Goal: Information Seeking & Learning: Check status

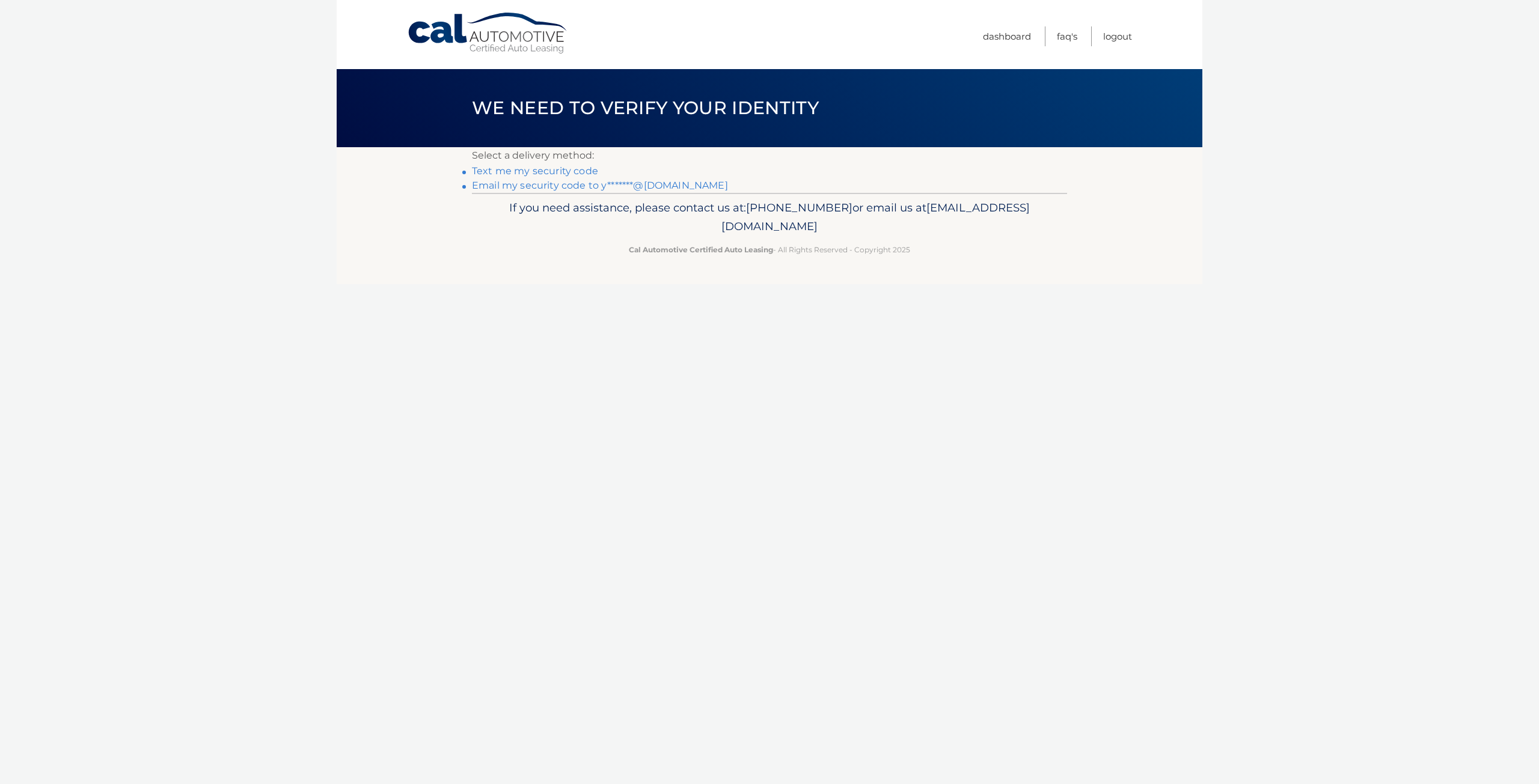
click at [527, 171] on link "Text me my security code" at bounding box center [535, 171] width 126 height 12
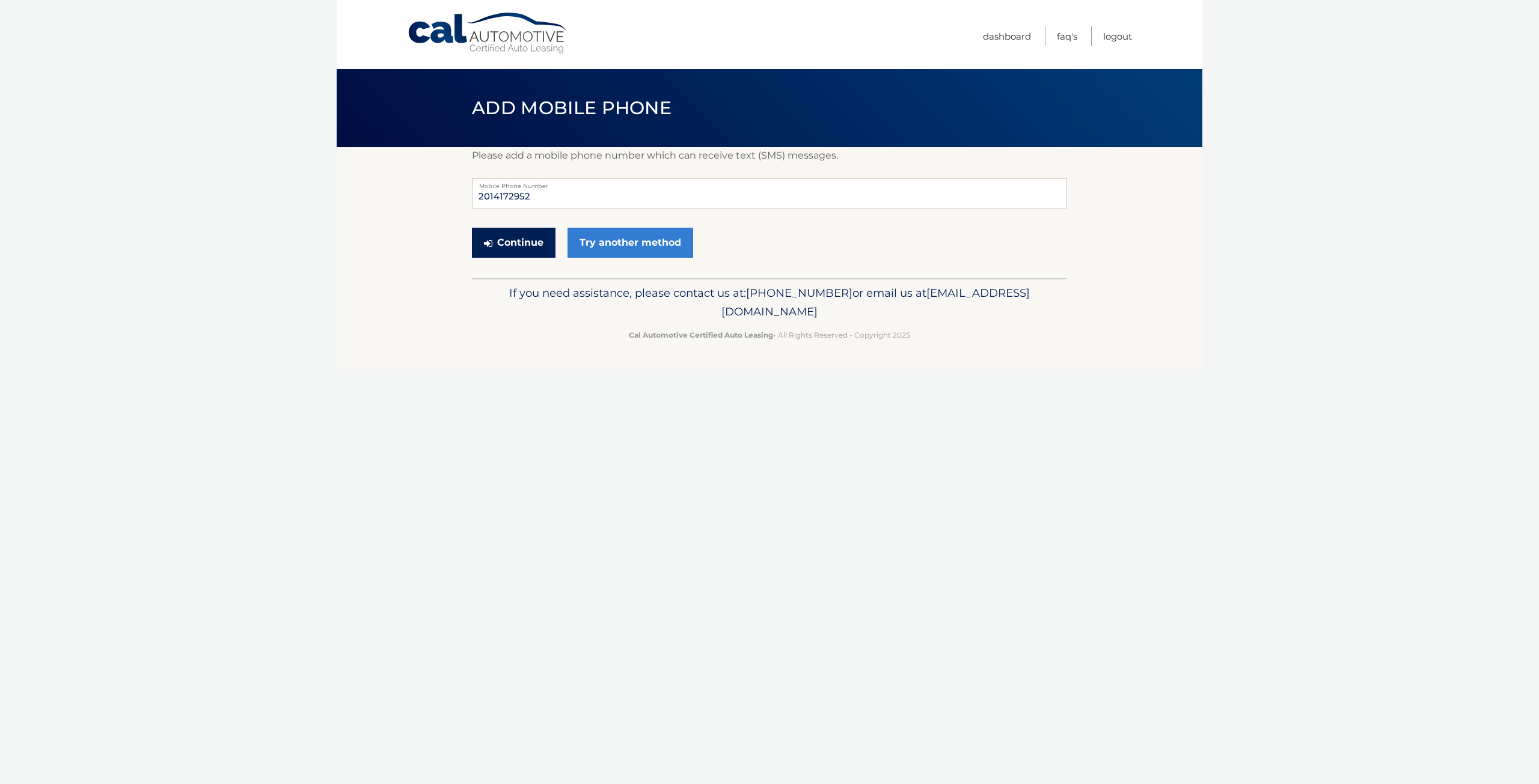
click at [520, 242] on button "Continue" at bounding box center [514, 243] width 83 height 30
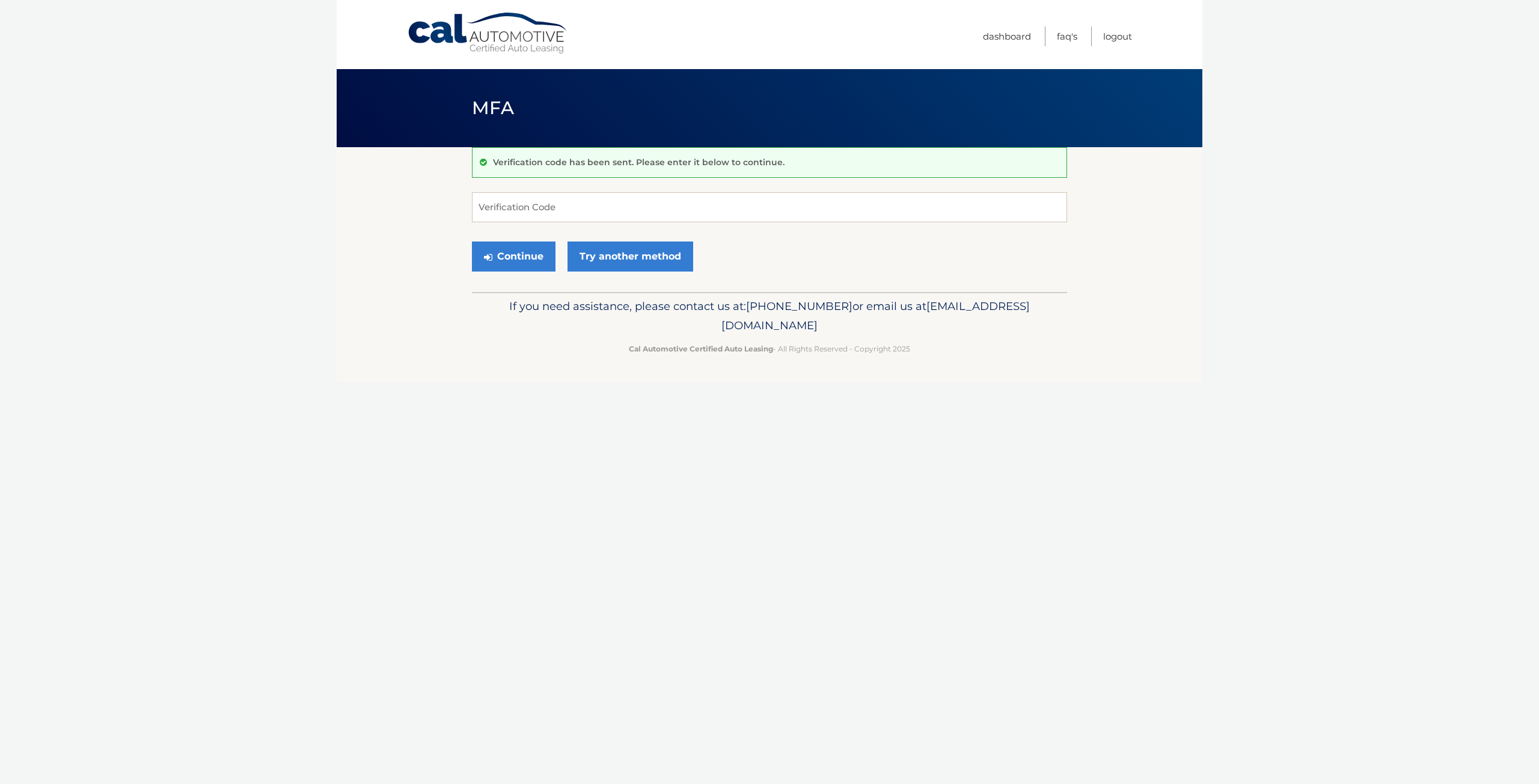
click at [251, 427] on body "Cal Automotive Menu Dashboard FAQ's Logout MFA" at bounding box center [769, 392] width 1539 height 784
click at [534, 206] on input "Verification Code" at bounding box center [770, 207] width 595 height 30
click at [562, 210] on input "Verification Code" at bounding box center [770, 207] width 595 height 30
paste input "596675"
type input "596675"
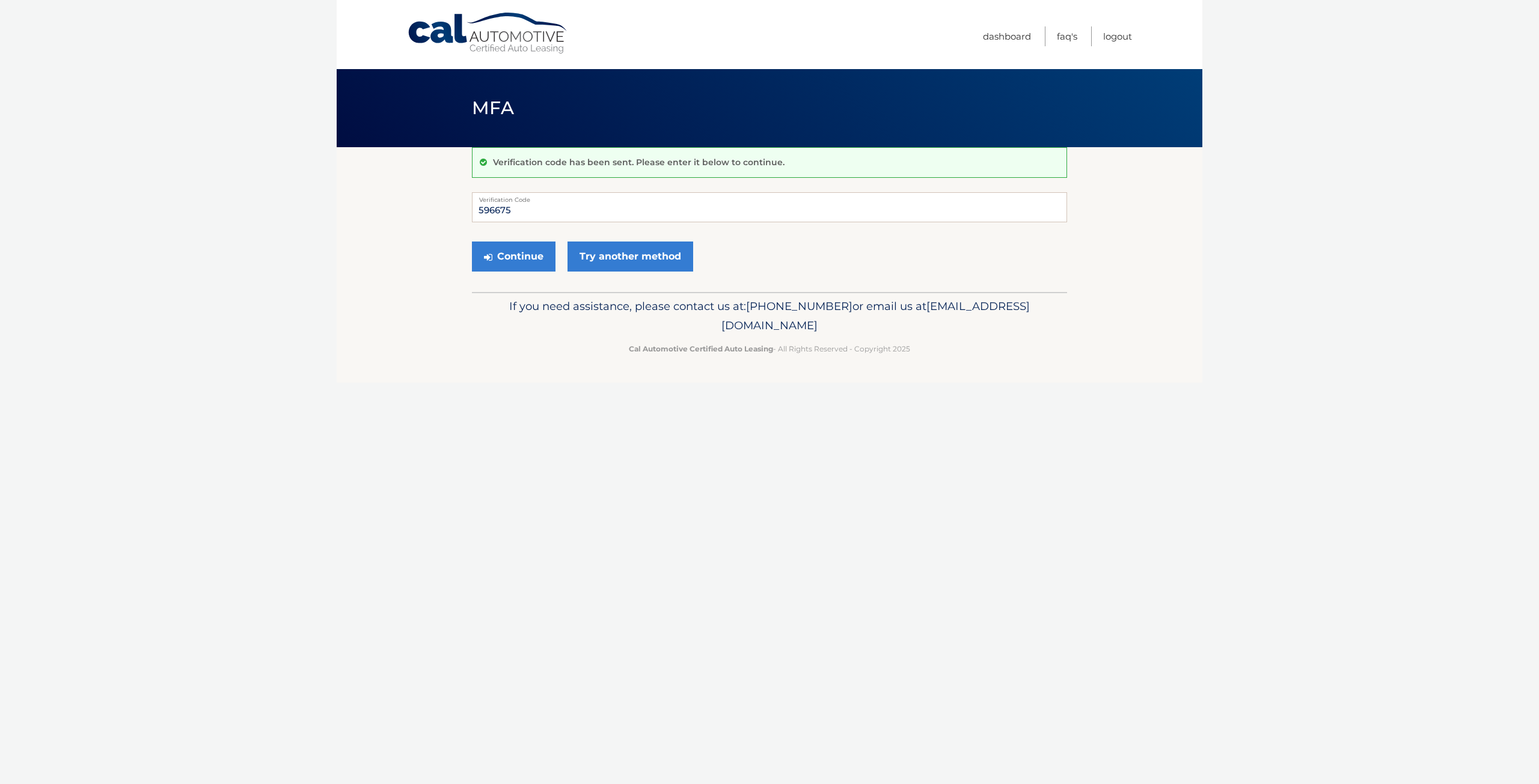
drag, startPoint x: 440, startPoint y: 290, endPoint x: 444, endPoint y: 284, distance: 7.2
click at [440, 291] on section "Verification code has been sent. Please enter it below to continue. 596675 Veri…" at bounding box center [769, 220] width 866 height 145
click at [494, 262] on button "Continue" at bounding box center [514, 257] width 83 height 30
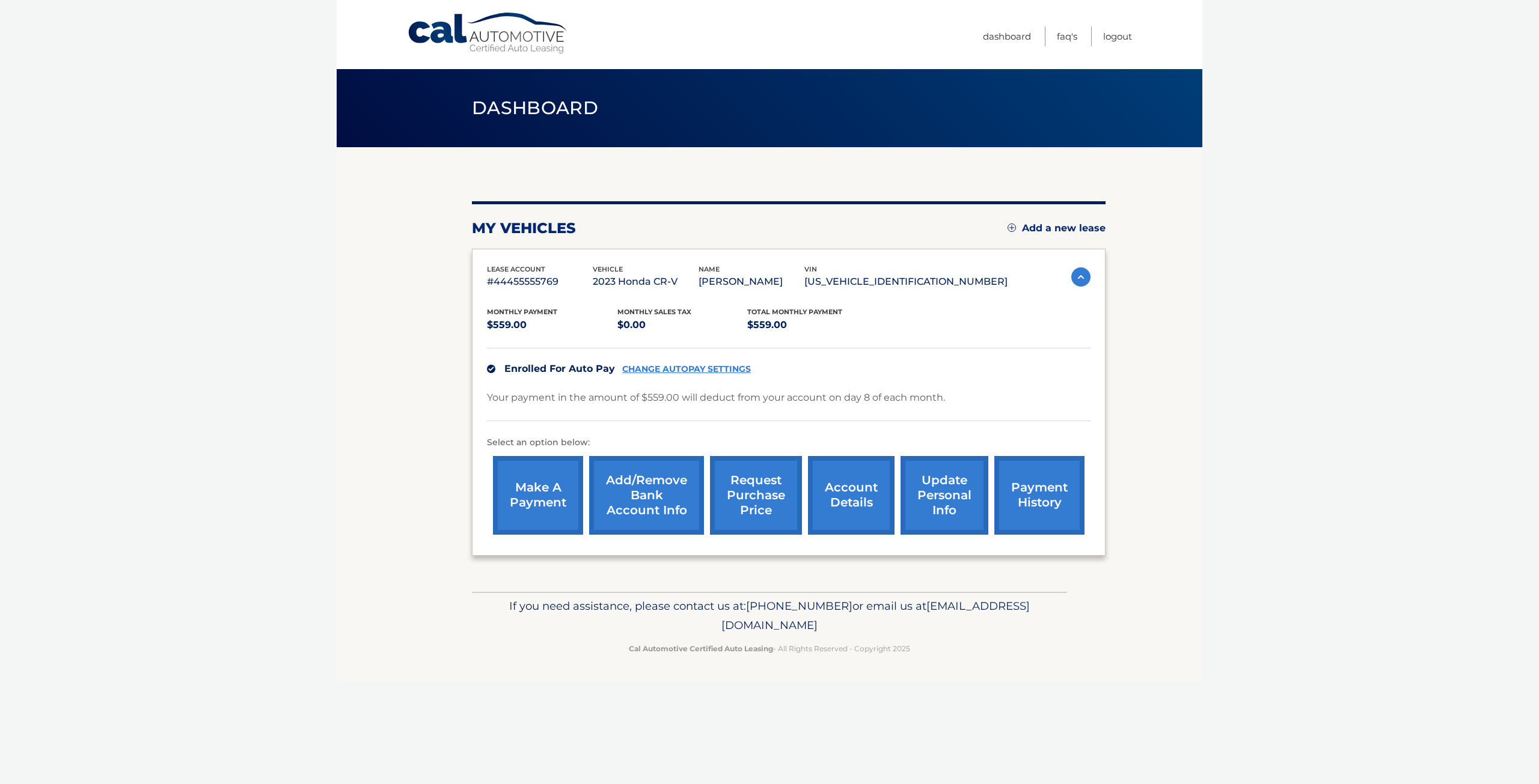
click at [401, 416] on section "my vehicles Add a new lease lease account #44455555769 vehicle 2023 Honda CR-V …" at bounding box center [769, 369] width 866 height 445
click at [858, 504] on link "account details" at bounding box center [851, 495] width 87 height 79
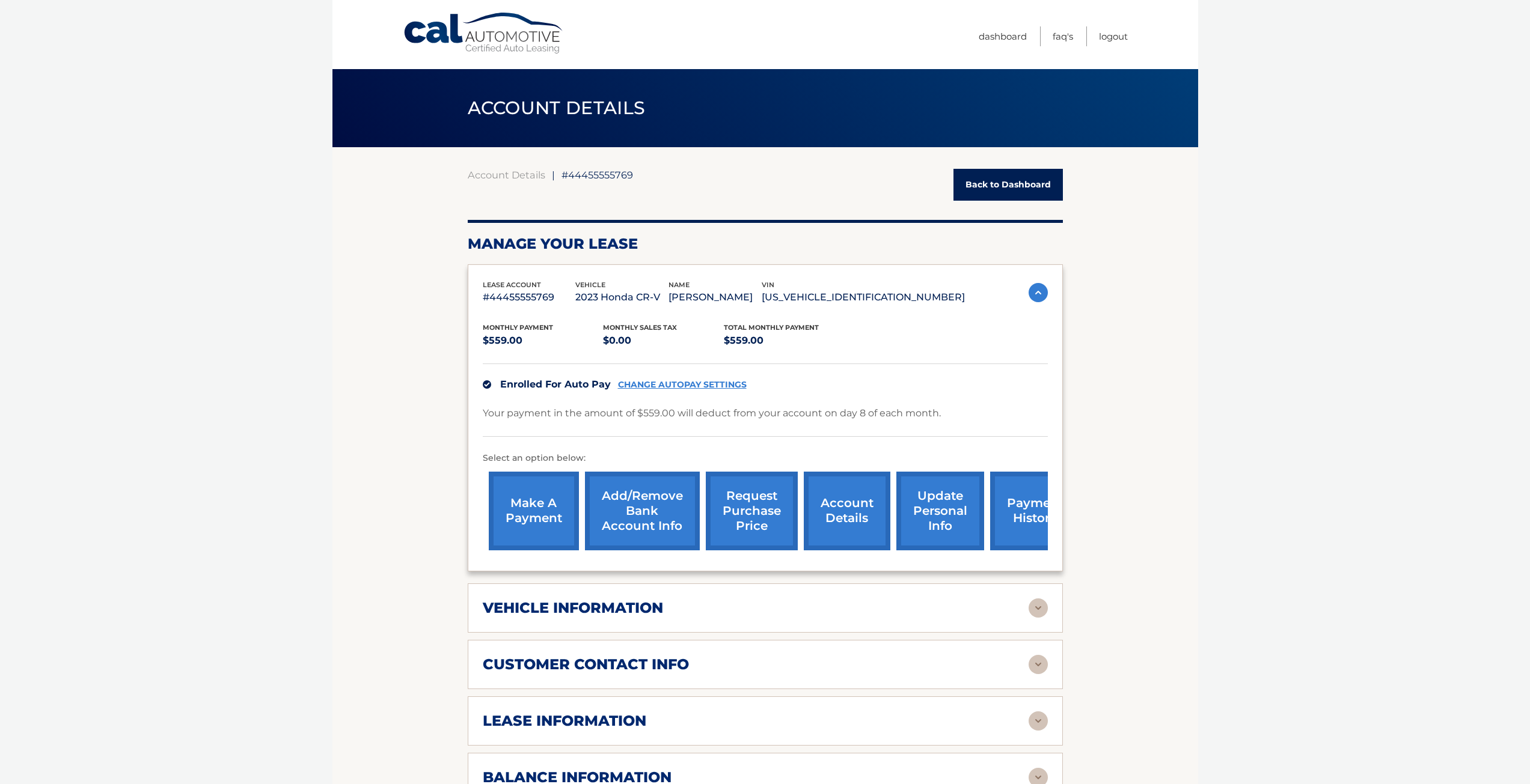
click at [462, 469] on section "Account Details | #44455555769 Back to Dashboard Manage Your Lease lease accoun…" at bounding box center [765, 661] width 866 height 1029
drag, startPoint x: 474, startPoint y: 408, endPoint x: 740, endPoint y: 412, distance: 266.0
click at [740, 412] on div "lease account #44455555769 vehicle 2023 Honda CR-V name [PERSON_NAME] vin [US_V…" at bounding box center [765, 418] width 595 height 307
click at [740, 412] on p "Your payment in the amount of $559.00 will deduct from your account on day 8 of…" at bounding box center [711, 413] width 458 height 17
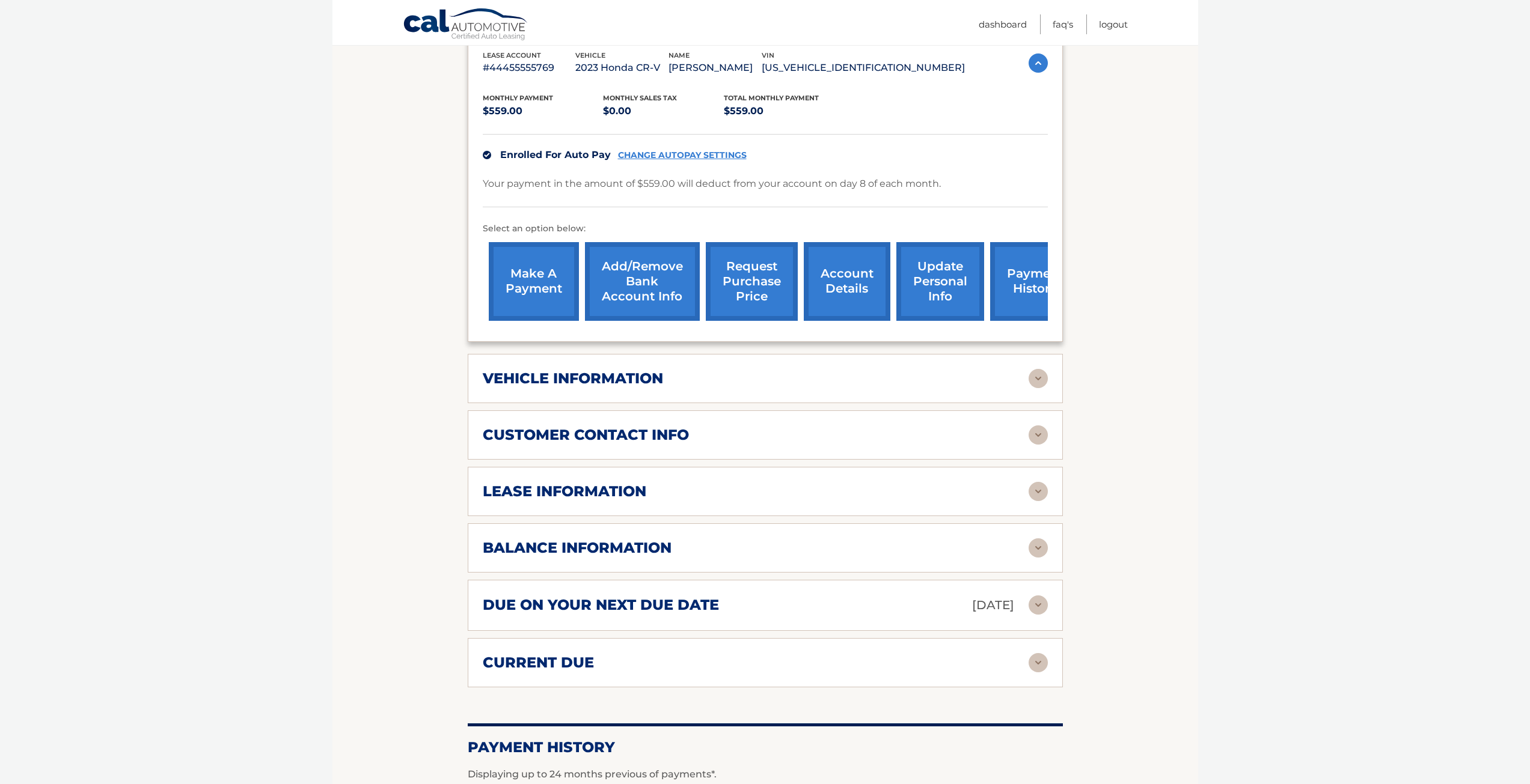
scroll to position [240, 0]
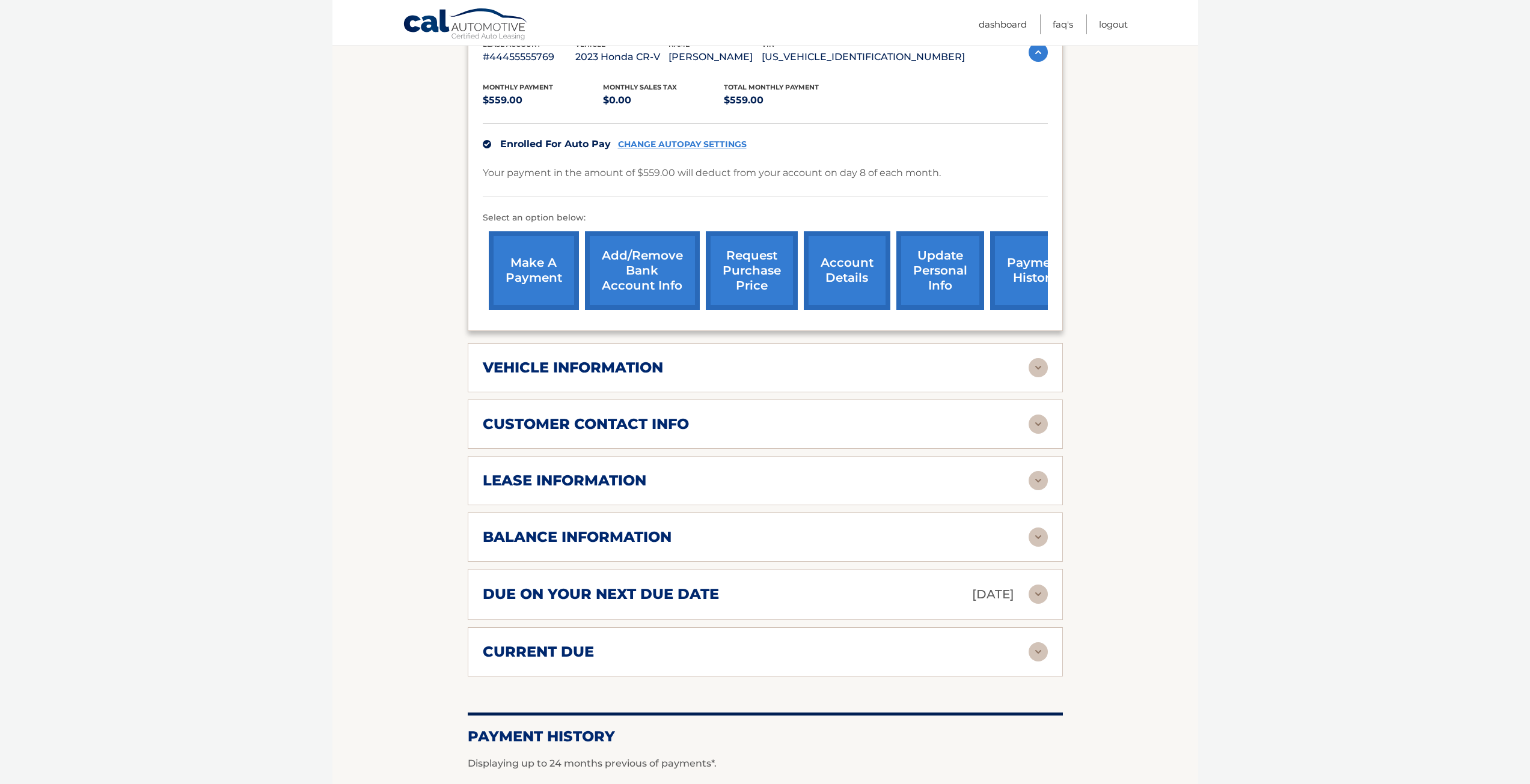
click at [526, 474] on h2 "lease information" at bounding box center [564, 481] width 164 height 18
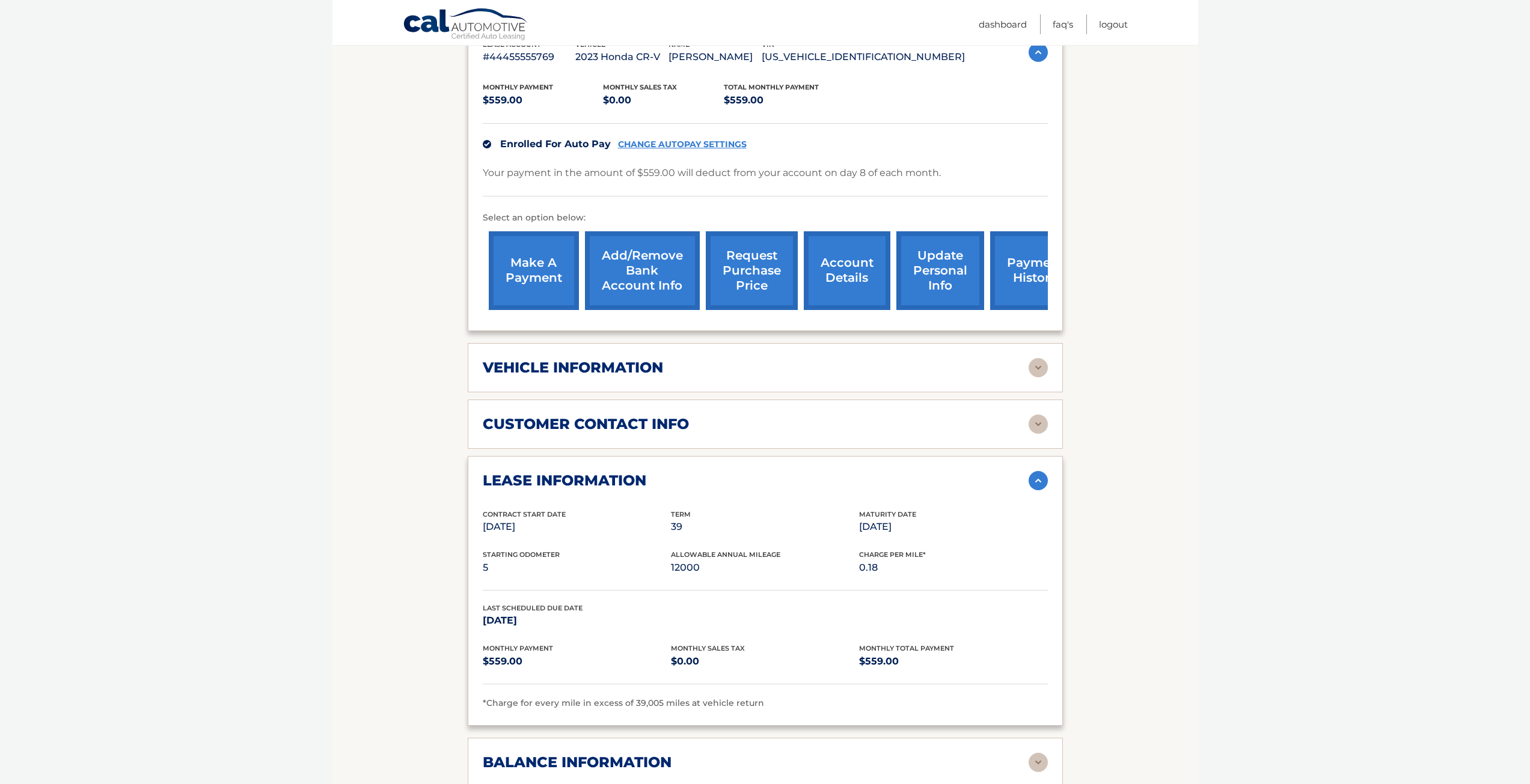
click at [416, 526] on section "Account Details | #44455555769 Back to Dashboard Manage Your Lease lease accoun…" at bounding box center [765, 533] width 866 height 1254
click at [533, 524] on p "[DATE]" at bounding box center [577, 527] width 188 height 17
drag, startPoint x: 509, startPoint y: 529, endPoint x: 565, endPoint y: 536, distance: 56.4
click at [565, 536] on p "[DATE]" at bounding box center [577, 527] width 188 height 17
click at [388, 541] on section "Account Details | #44455555769 Back to Dashboard Manage Your Lease lease accoun…" at bounding box center [765, 533] width 866 height 1254
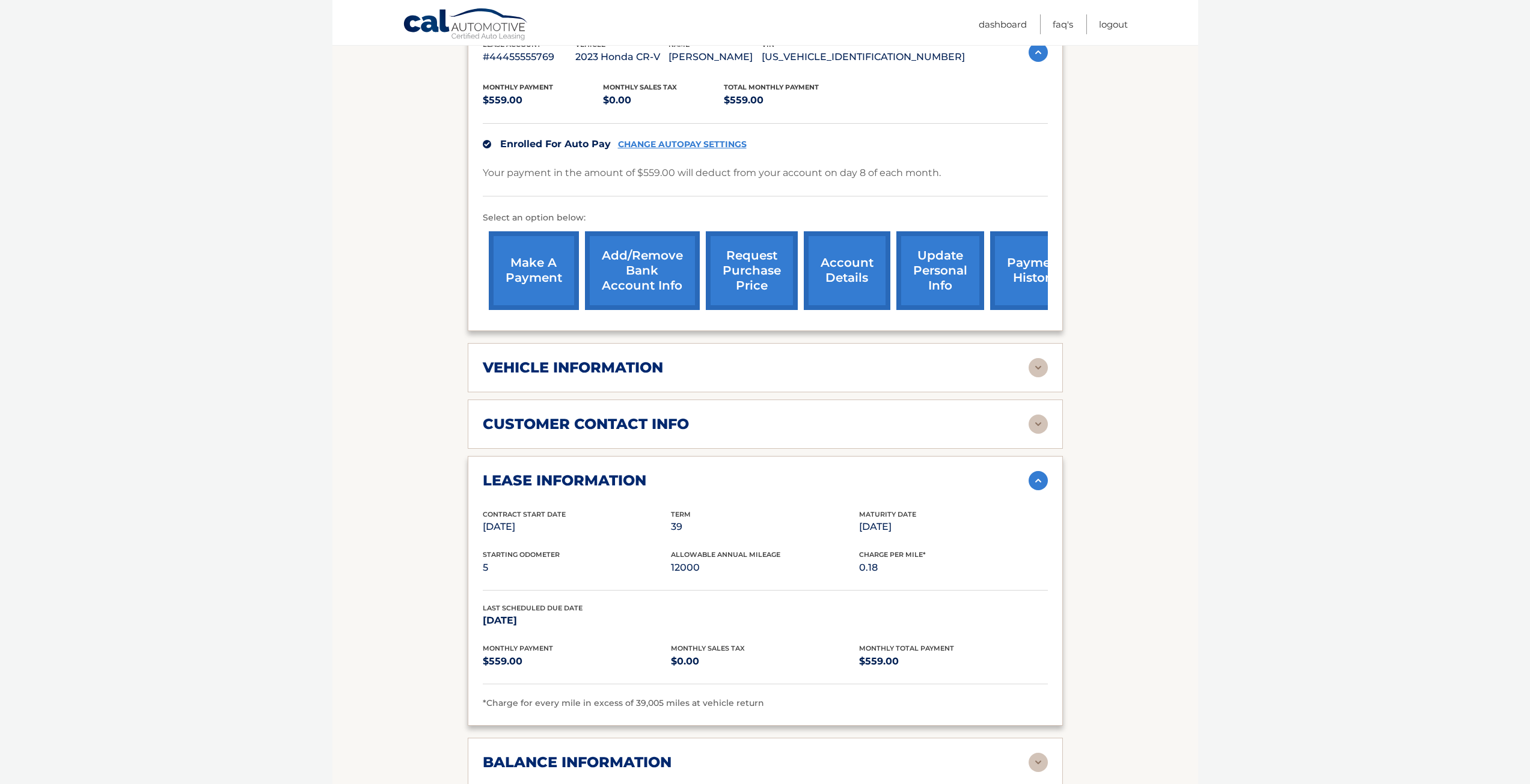
drag, startPoint x: 664, startPoint y: 522, endPoint x: 718, endPoint y: 526, distance: 54.1
click at [703, 524] on div "Contract Start Date [DATE] Term 39 Maturity Date [DATE]" at bounding box center [765, 530] width 565 height 41
click at [408, 556] on section "Account Details | #44455555769 Back to Dashboard Manage Your Lease lease accoun…" at bounding box center [765, 533] width 866 height 1254
click at [432, 554] on section "Account Details | #44455555769 Back to Dashboard Manage Your Lease lease accoun…" at bounding box center [765, 533] width 866 height 1254
drag, startPoint x: 670, startPoint y: 548, endPoint x: 757, endPoint y: 571, distance: 90.0
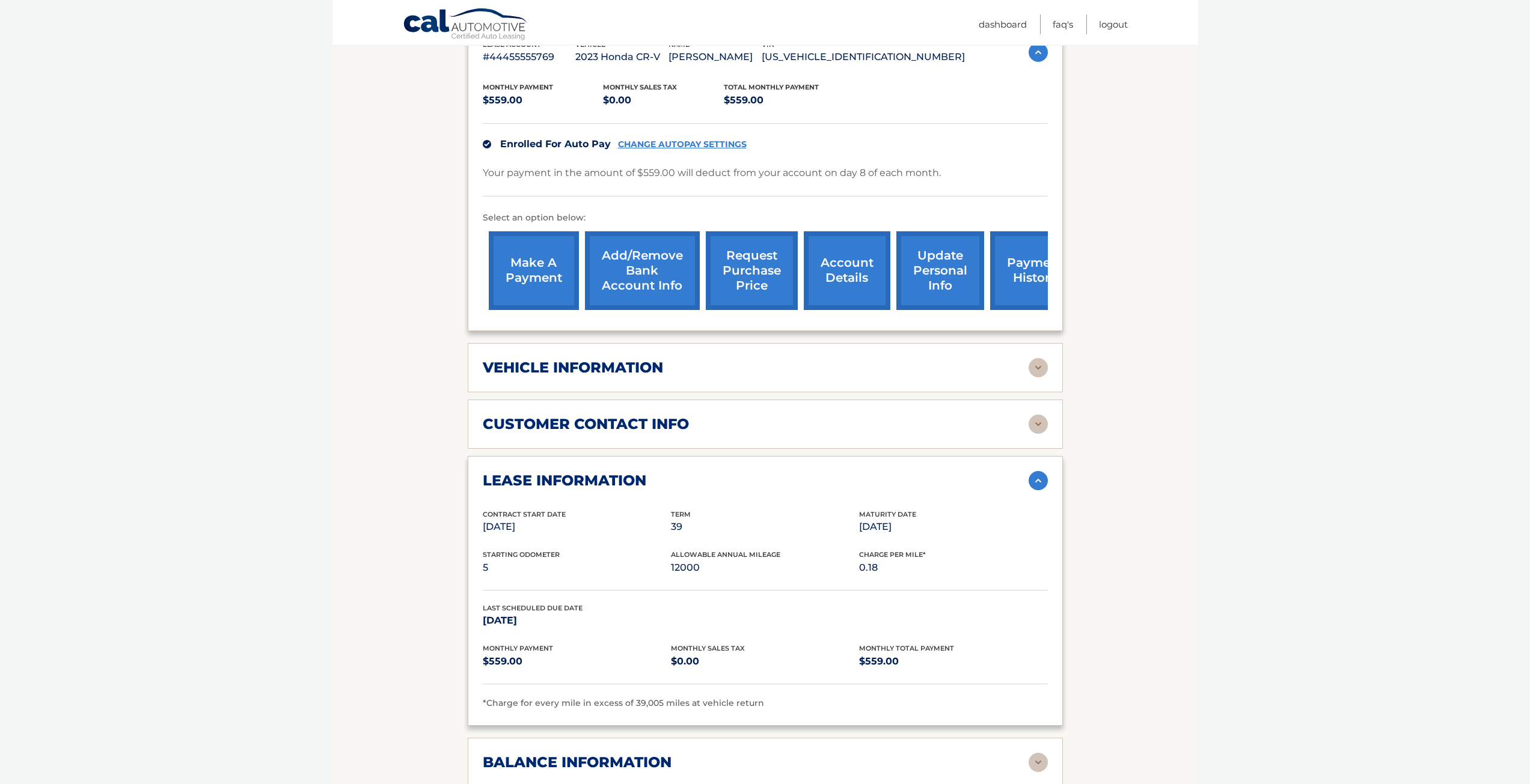
click at [753, 566] on div "Contract Start Date [DATE] Term 39 Maturity Date [DATE] Starting Odometer 5 All…" at bounding box center [765, 610] width 565 height 202
click at [700, 568] on p "12000" at bounding box center [765, 568] width 188 height 17
click at [396, 578] on section "Account Details | #44455555769 Back to Dashboard Manage Your Lease lease accoun…" at bounding box center [765, 533] width 866 height 1254
click at [392, 575] on section "Account Details | #44455555769 Back to Dashboard Manage Your Lease lease accoun…" at bounding box center [765, 533] width 866 height 1254
drag, startPoint x: 409, startPoint y: 561, endPoint x: 409, endPoint y: 591, distance: 30.0
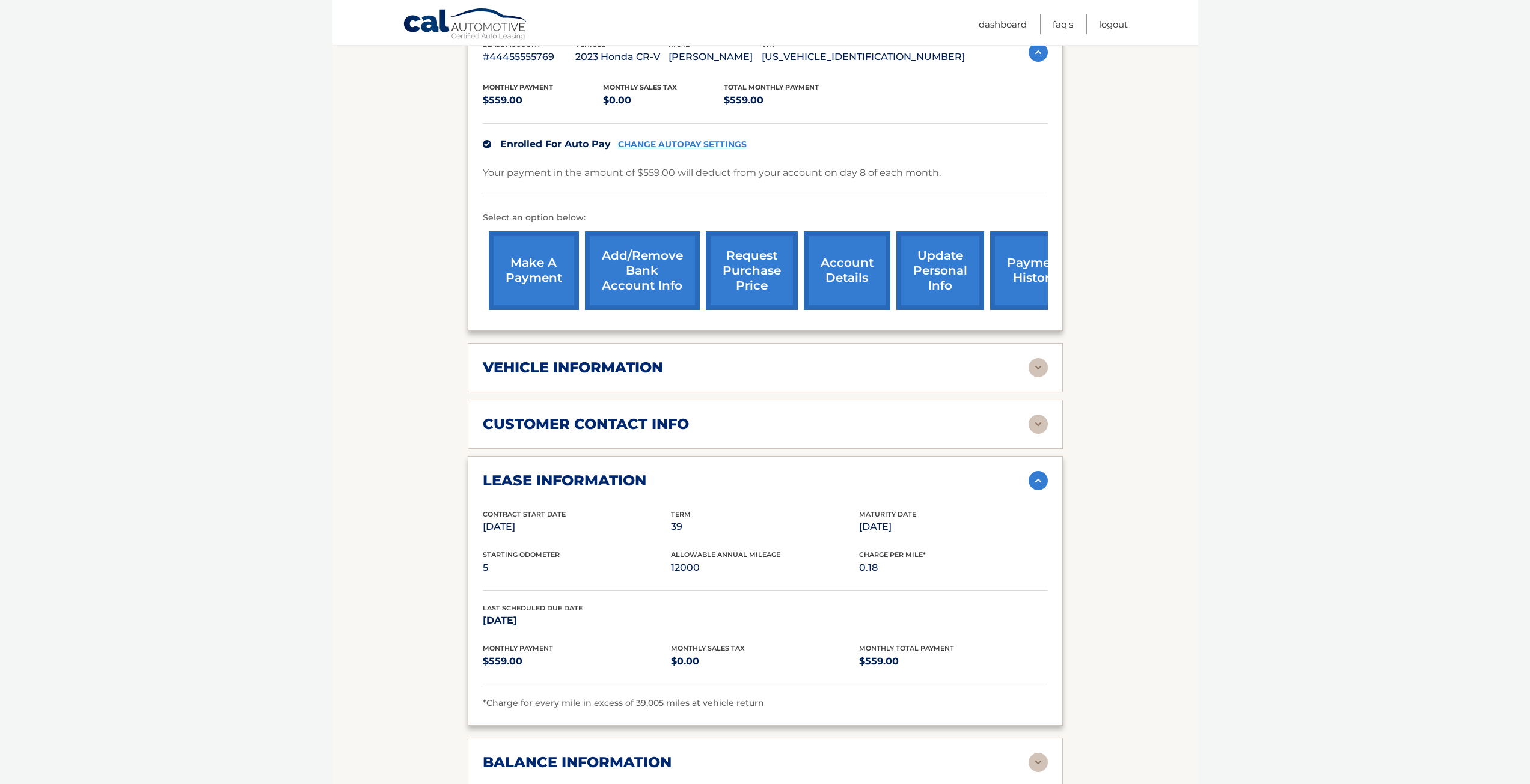
click at [409, 591] on section "Account Details | #44455555769 Back to Dashboard Manage Your Lease lease accoun…" at bounding box center [765, 533] width 866 height 1254
click at [358, 596] on section "Account Details | #44455555769 Back to Dashboard Manage Your Lease lease accoun…" at bounding box center [765, 533] width 866 height 1254
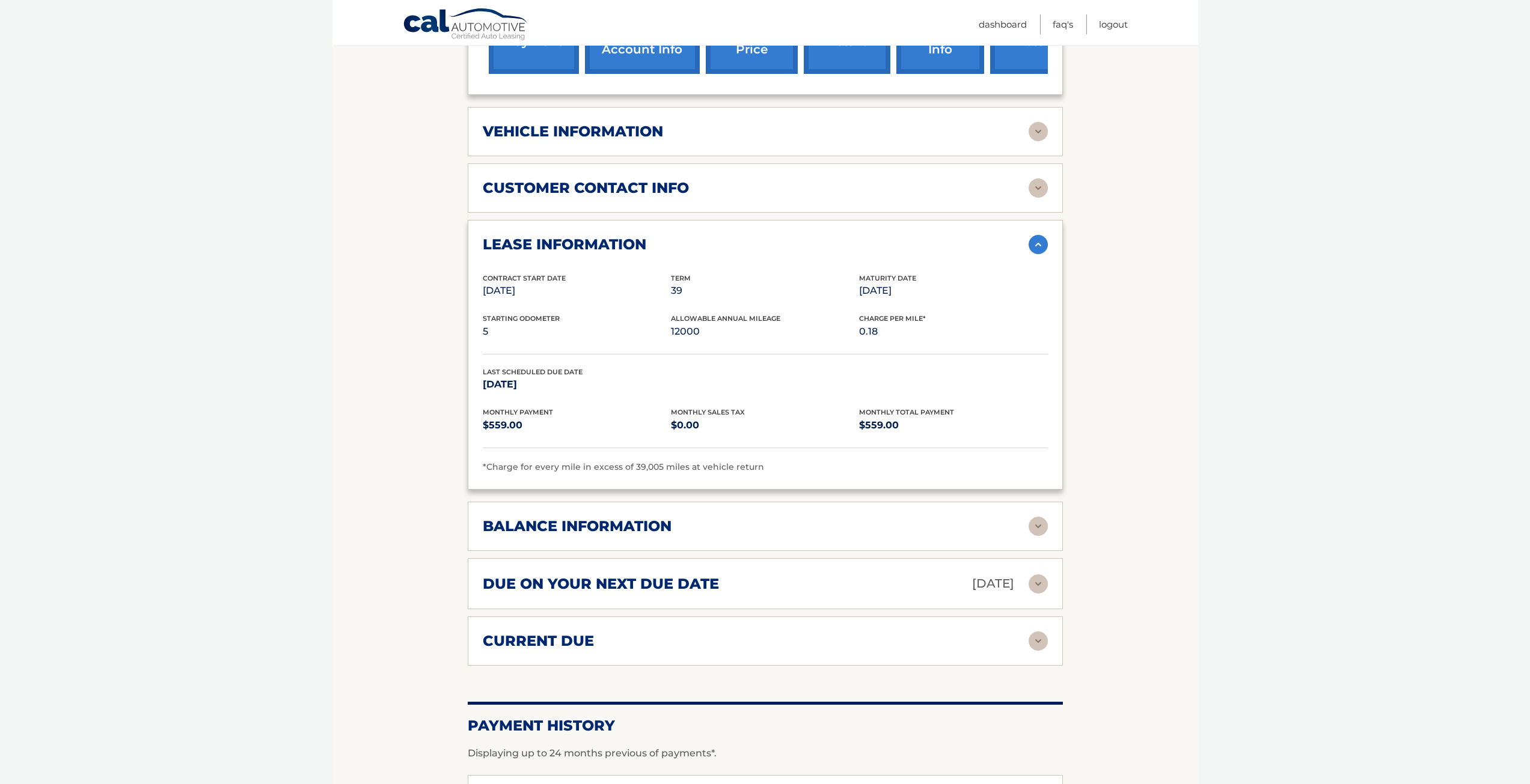
scroll to position [481, 0]
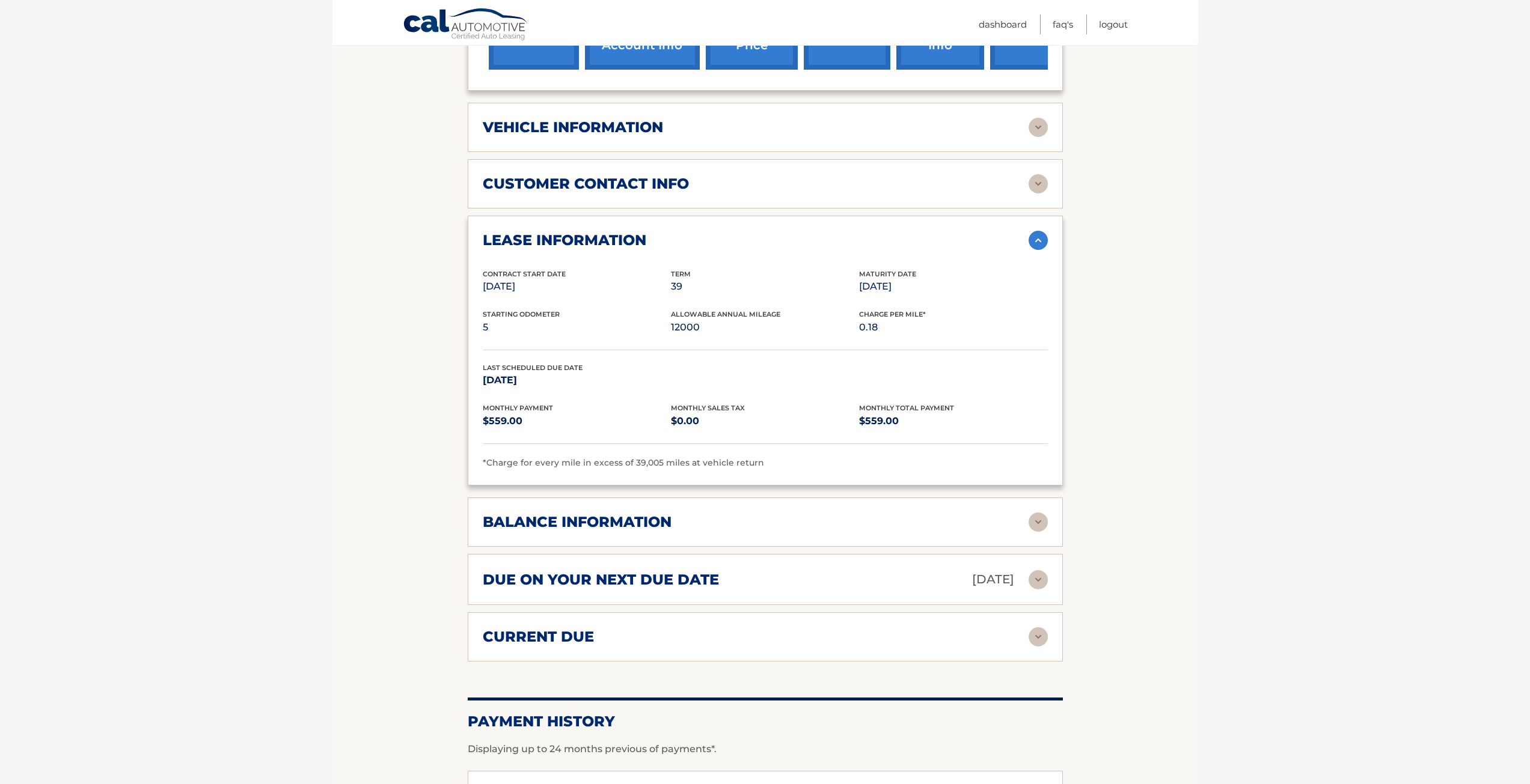
click at [495, 528] on h2 "balance information" at bounding box center [577, 522] width 189 height 18
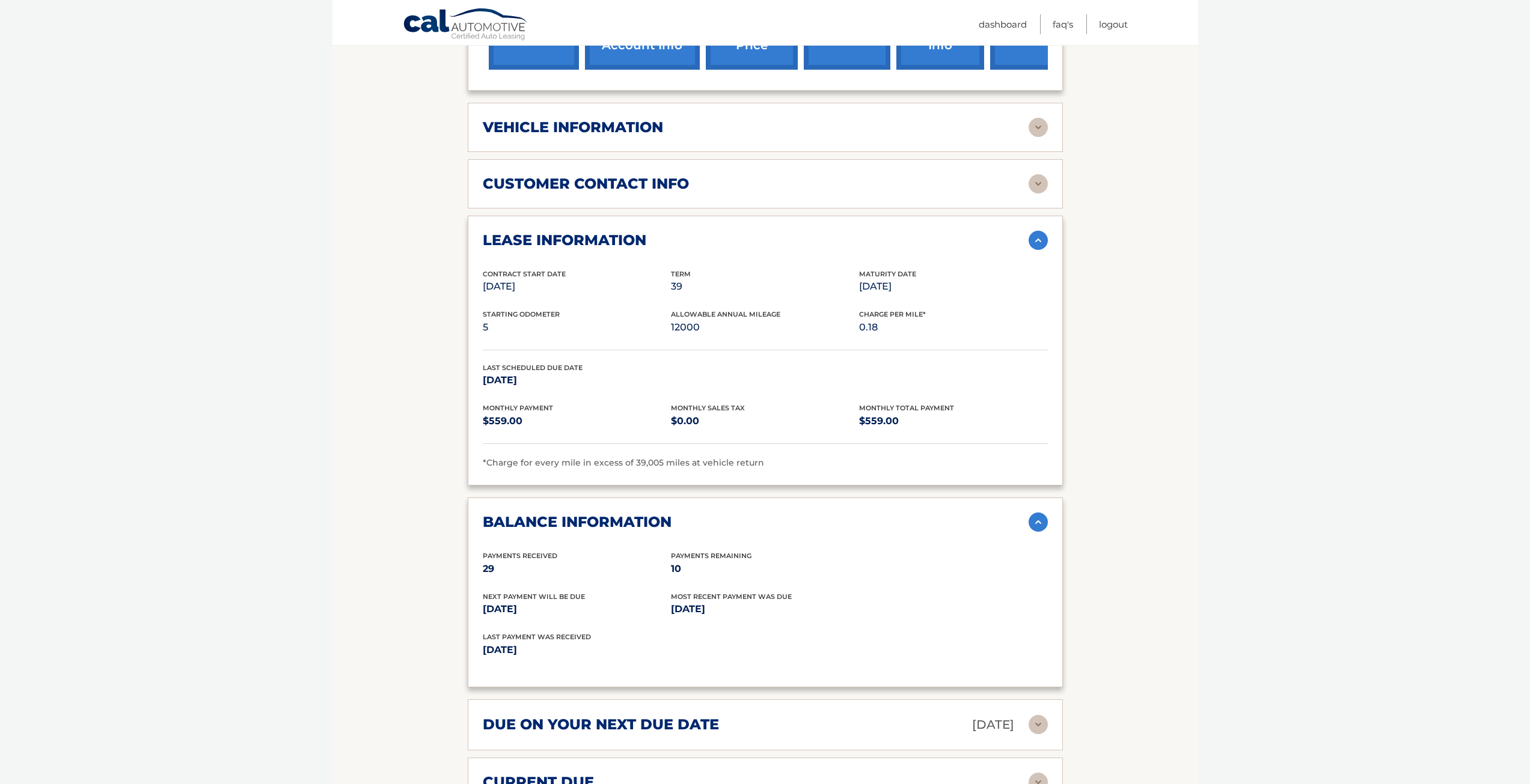
click at [407, 553] on section "Account Details | #44455555769 Back to Dashboard Manage Your Lease lease accoun…" at bounding box center [765, 366] width 866 height 1400
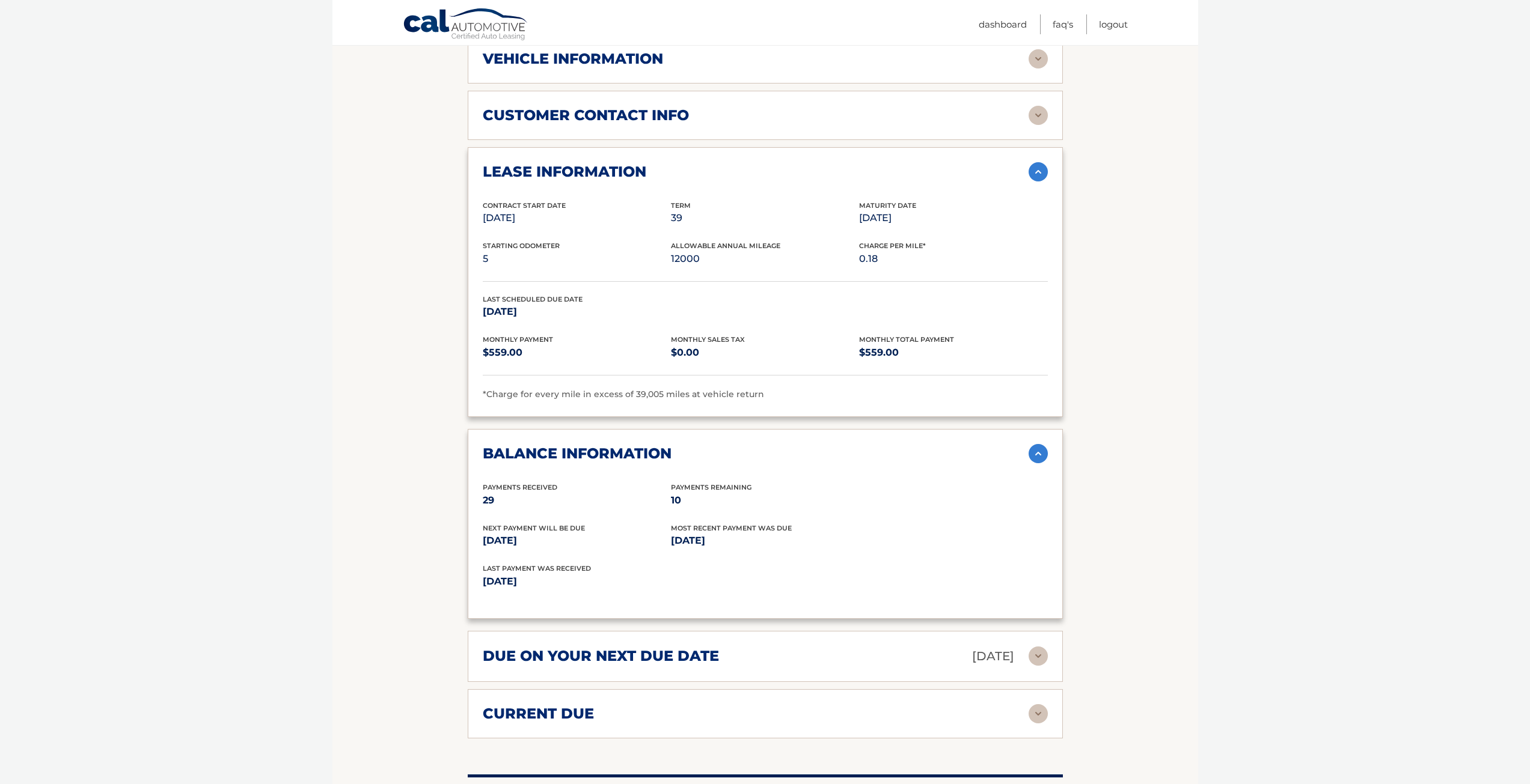
scroll to position [602, 0]
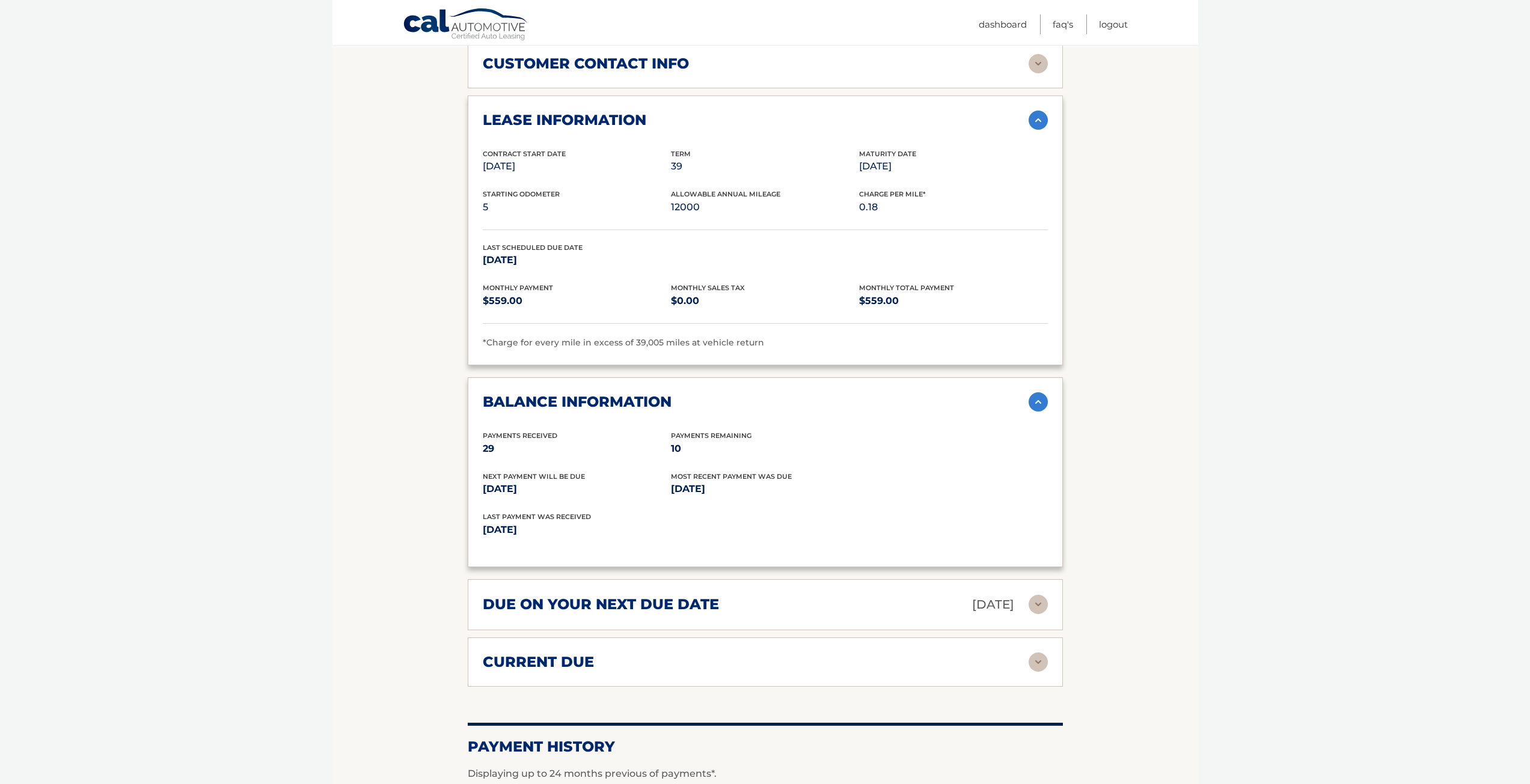
click at [516, 609] on h2 "due on your next due date" at bounding box center [601, 604] width 237 height 18
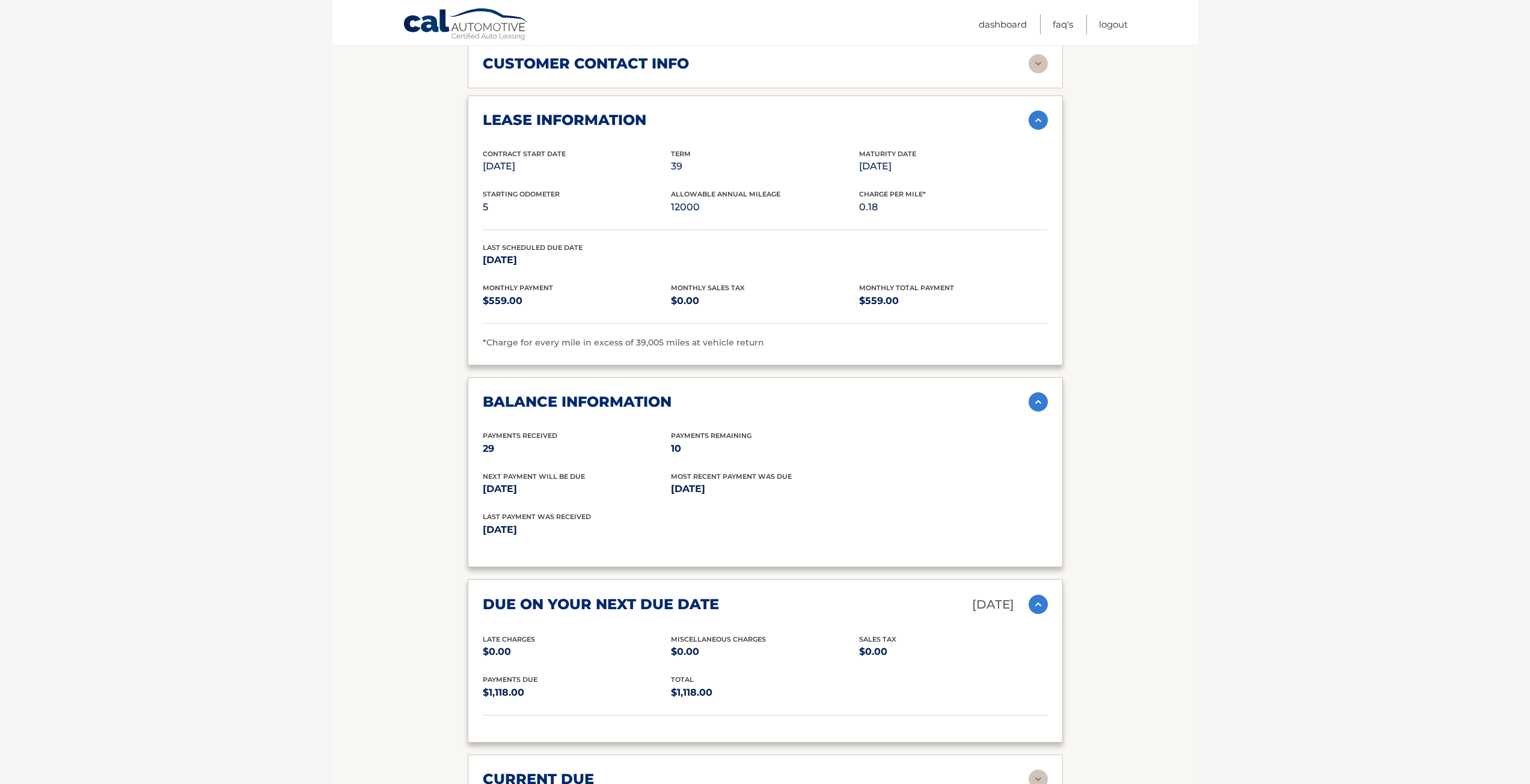
click at [491, 611] on h2 "due on your next due date" at bounding box center [601, 604] width 237 height 18
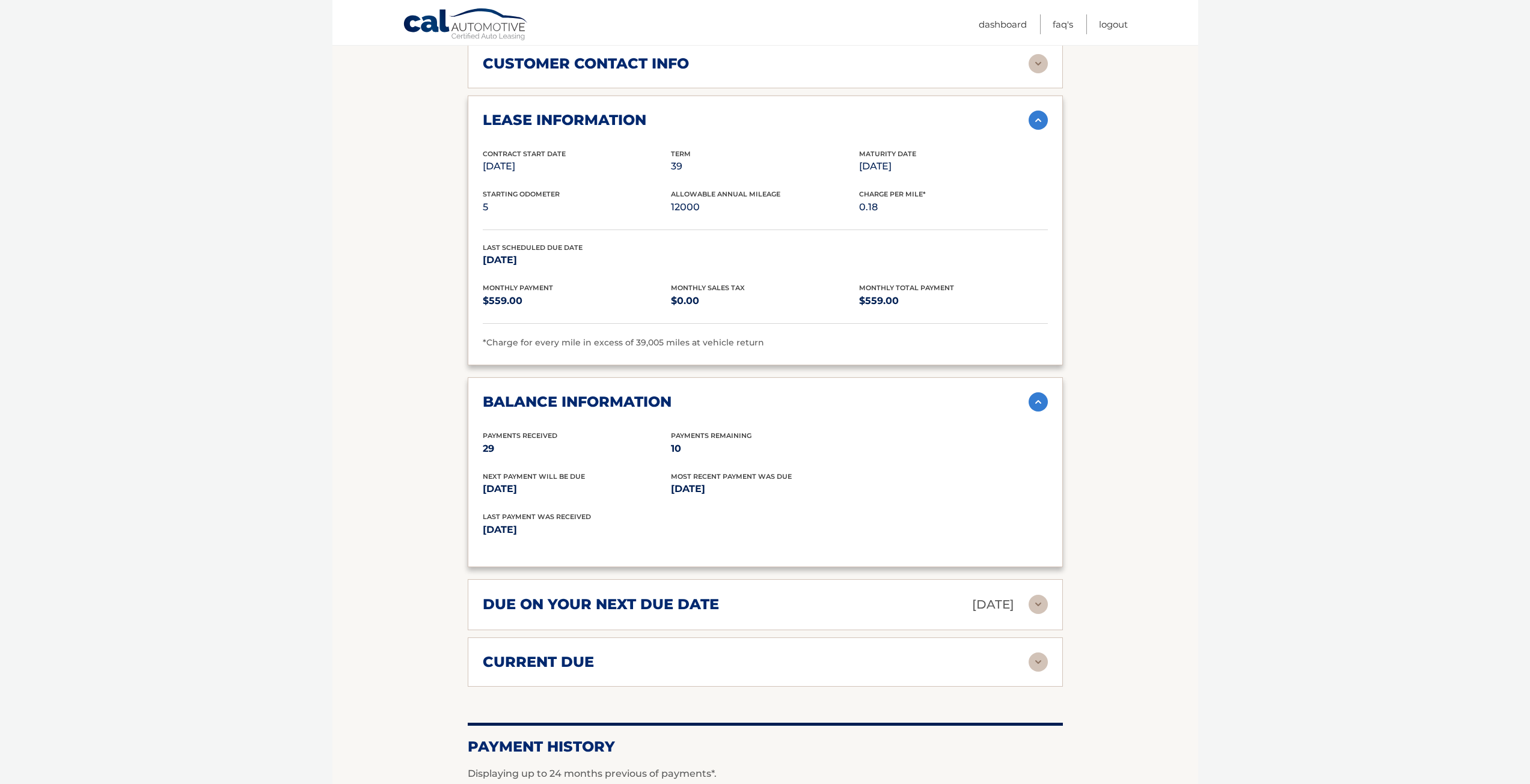
click at [493, 672] on div "current due Late Charges $0.00 Miscelleneous Charges* $0.00 Sales Tax $0.00 pay…" at bounding box center [765, 663] width 595 height 50
click at [488, 663] on h2 "current due" at bounding box center [539, 663] width 112 height 18
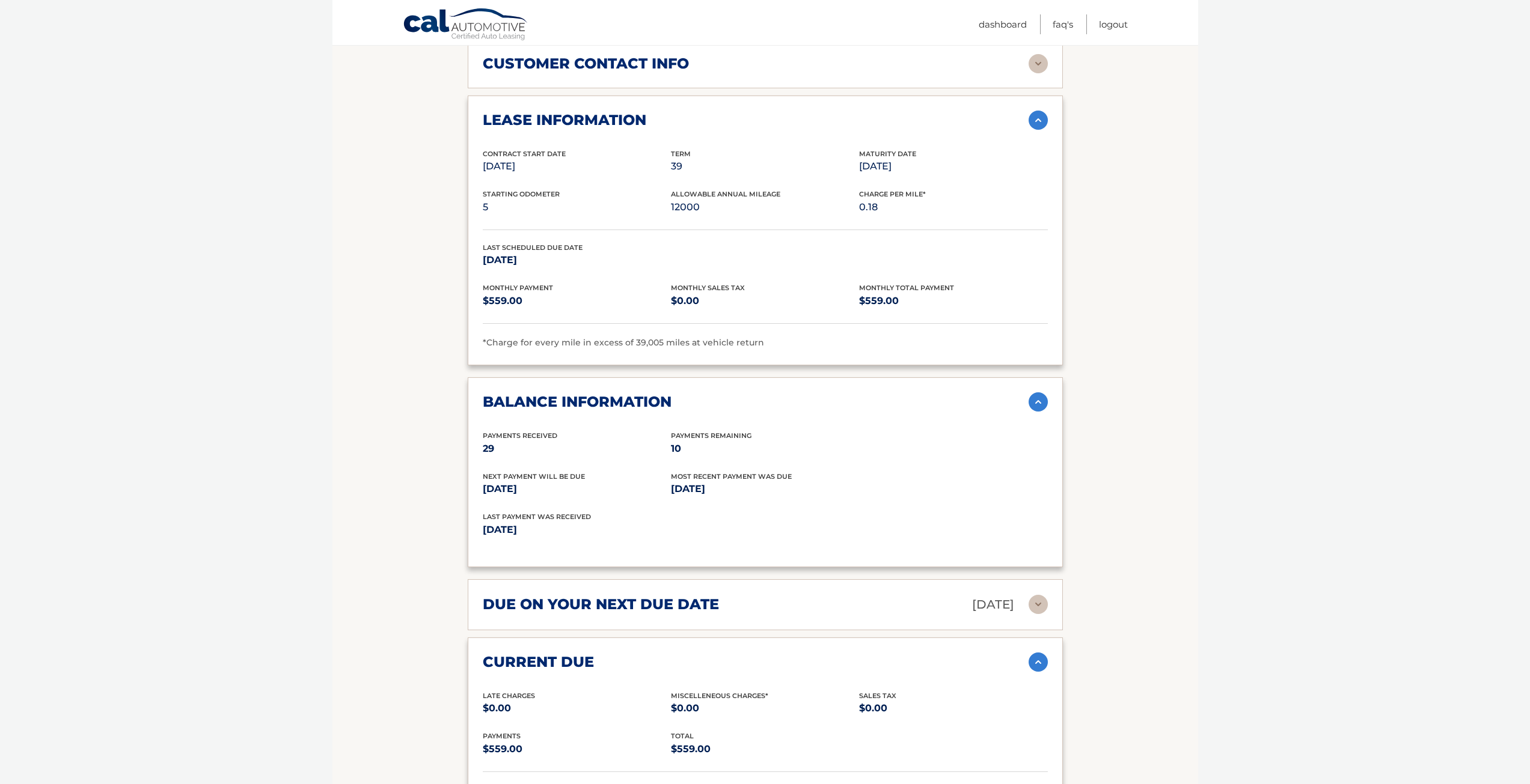
scroll to position [721, 0]
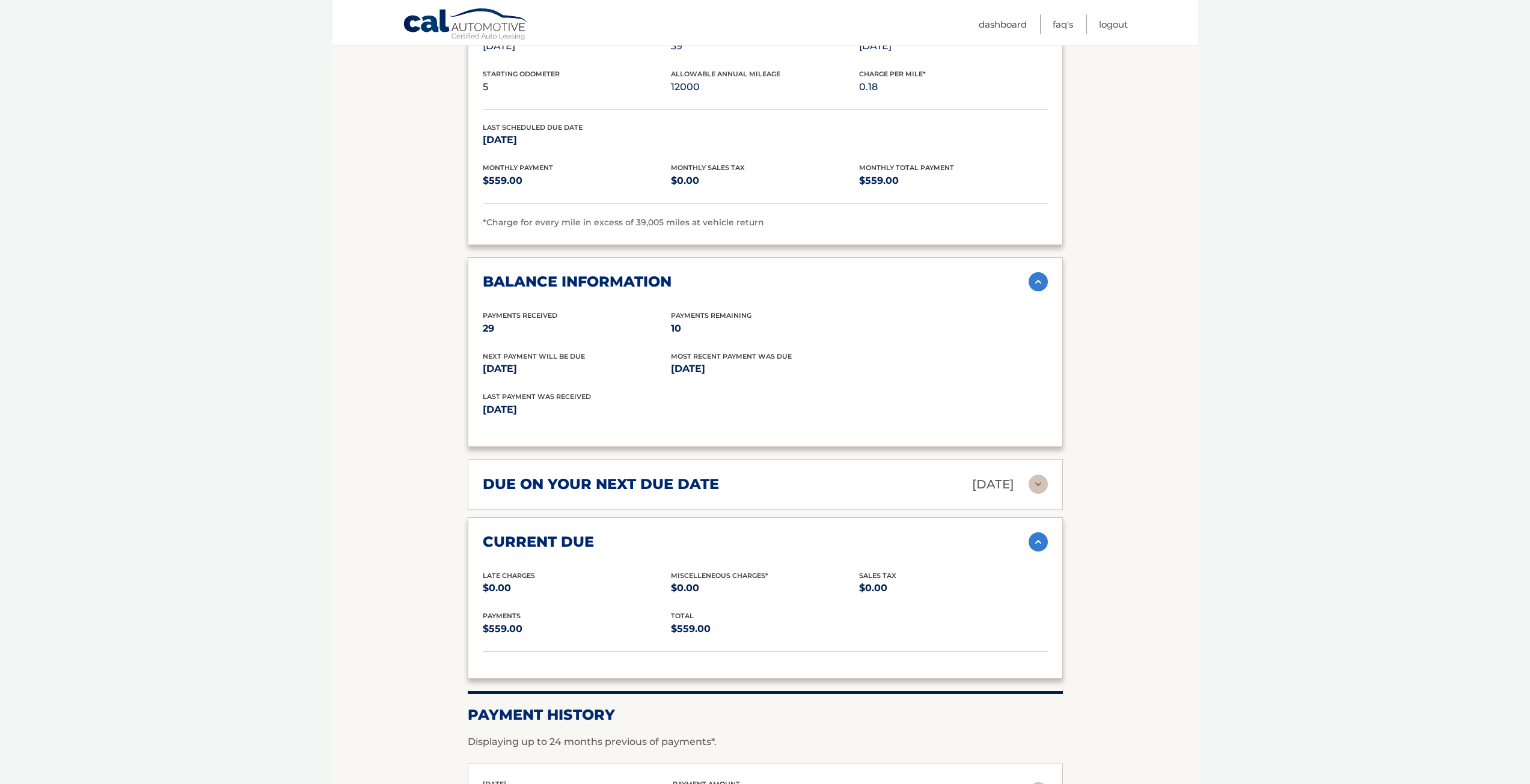
click at [537, 526] on div "current due Late Charges $0.00 Miscelleneous Charges* $0.00 Sales Tax $0.00 pay…" at bounding box center [765, 598] width 595 height 162
click at [533, 537] on h2 "current due" at bounding box center [539, 542] width 112 height 18
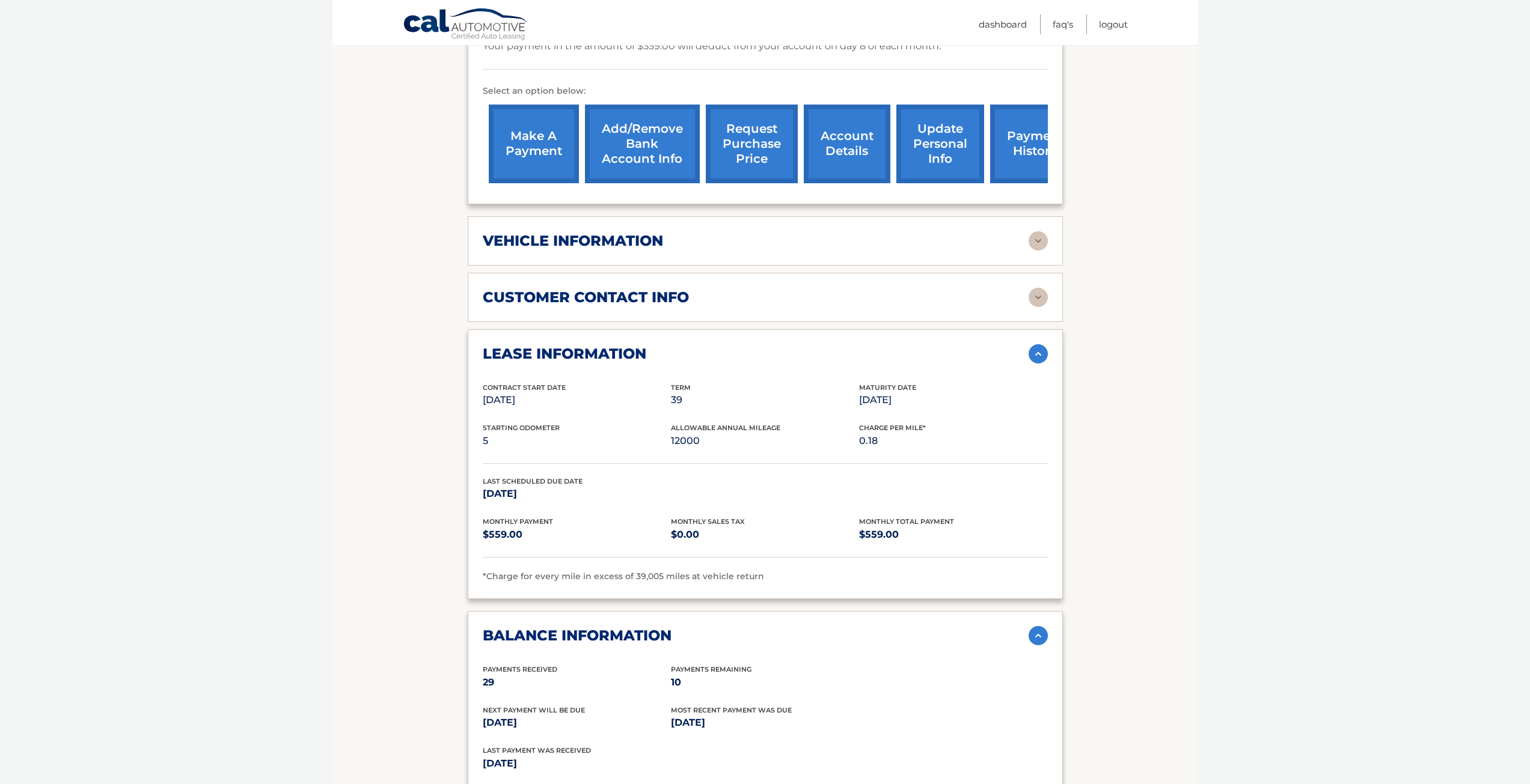
scroll to position [361, 0]
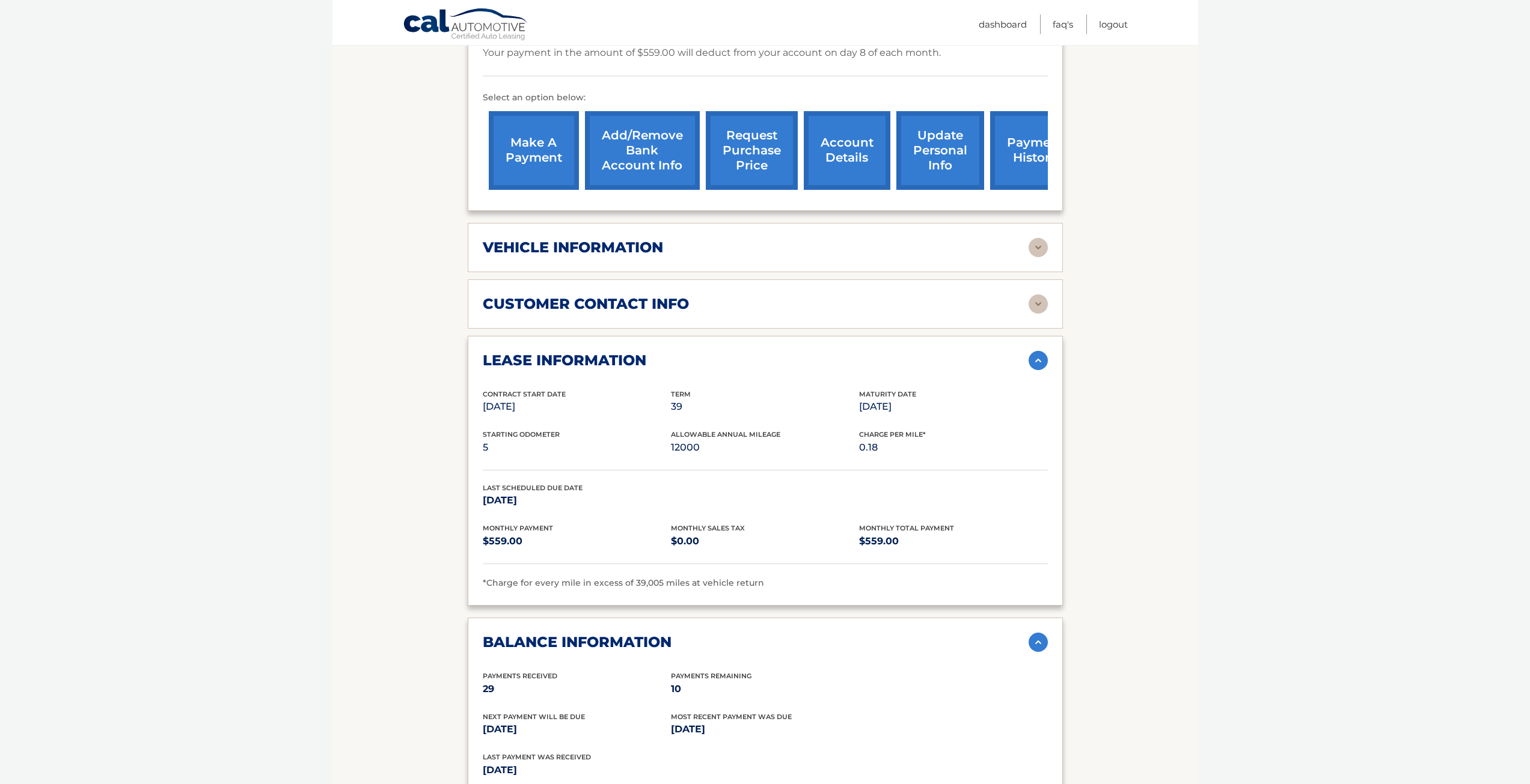
click at [562, 309] on h2 "customer contact info" at bounding box center [586, 304] width 206 height 18
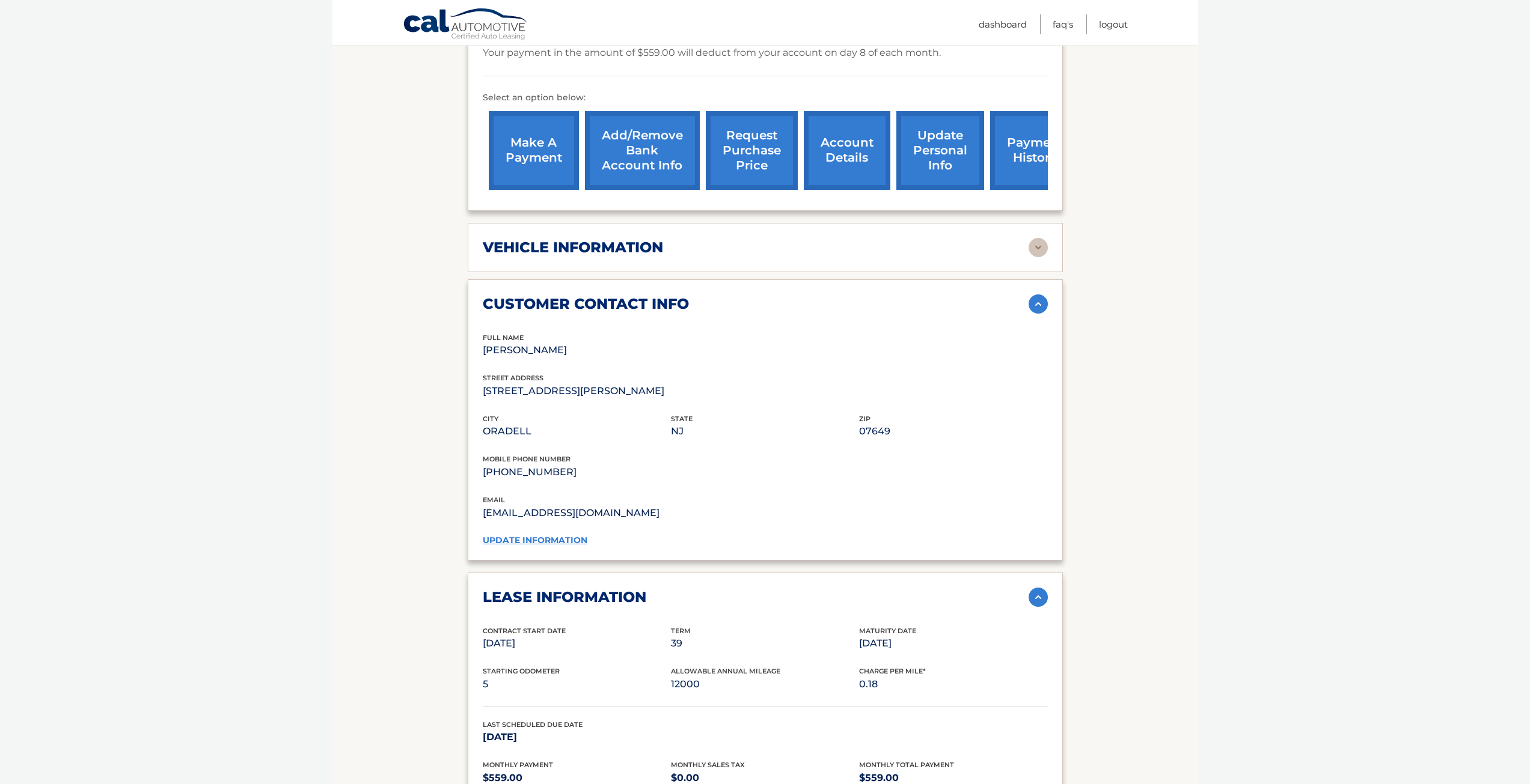
click at [542, 250] on h2 "vehicle information" at bounding box center [573, 247] width 181 height 18
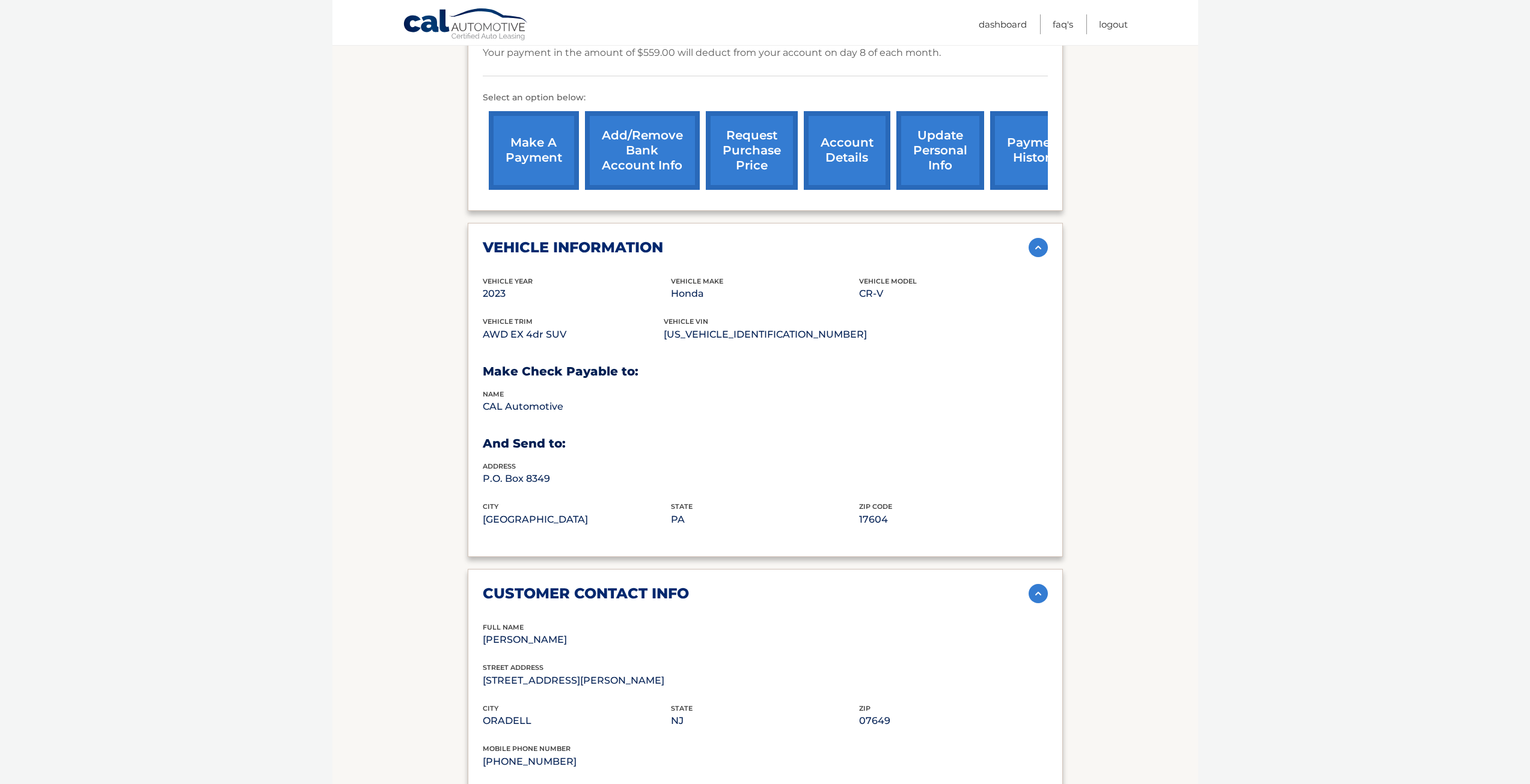
click at [446, 400] on section "Account Details | #44455555769 Back to Dashboard Manage Your Lease lease accoun…" at bounding box center [765, 749] width 866 height 1925
click at [706, 333] on p "[US_VEHICLE_IDENTIFICATION_NUMBER]" at bounding box center [765, 334] width 203 height 17
copy p "[US_VEHICLE_IDENTIFICATION_NUMBER]"
click at [641, 360] on div "vehicle Year [DATE] vehicle make Honda vehicle model CR-V vehicle trim AWD EX 4…" at bounding box center [765, 408] width 565 height 267
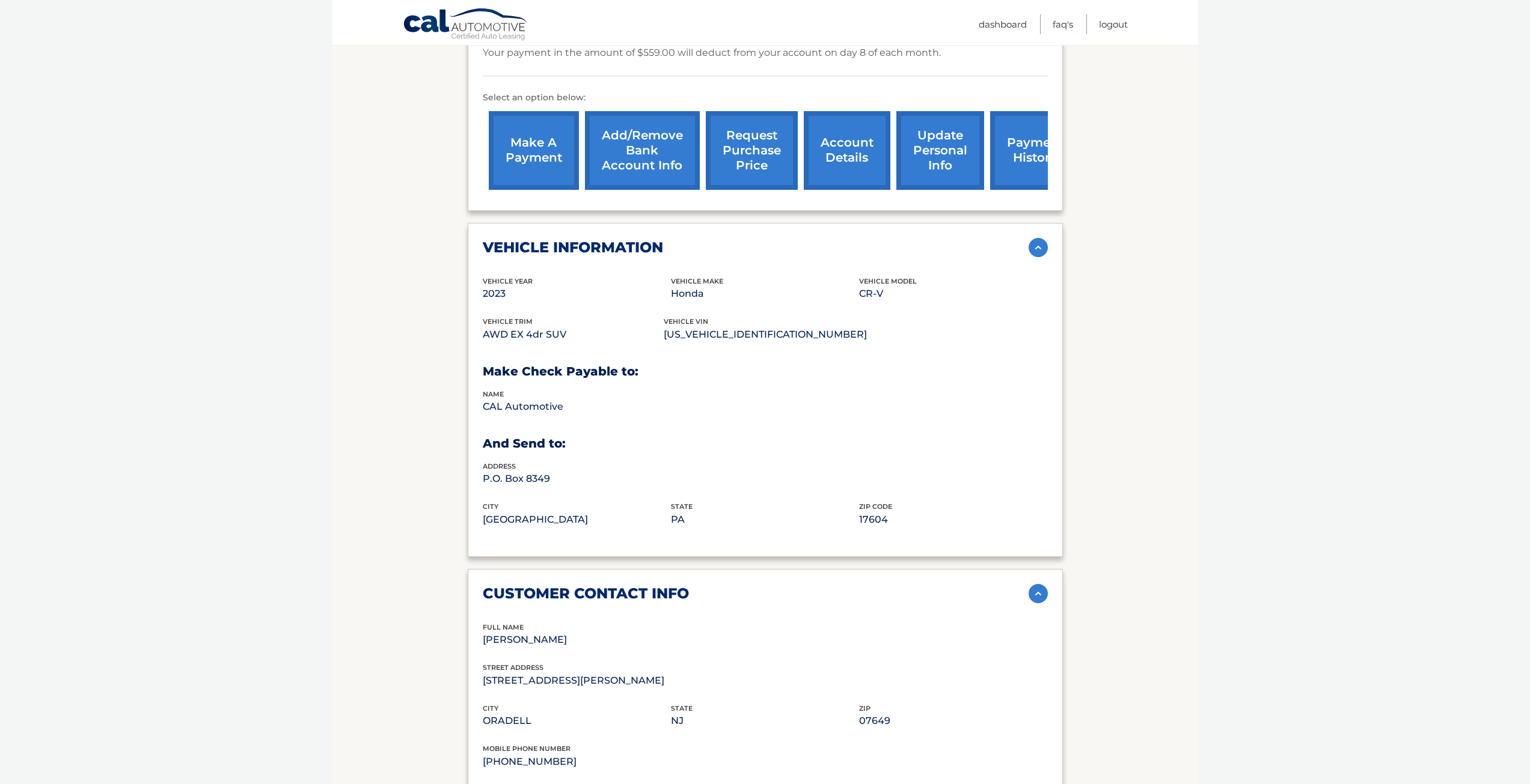
click at [718, 337] on p "[US_VEHICLE_IDENTIFICATION_NUMBER]" at bounding box center [765, 334] width 203 height 17
click at [719, 337] on p "[US_VEHICLE_IDENTIFICATION_NUMBER]" at bounding box center [765, 334] width 203 height 17
copy p "[US_VEHICLE_IDENTIFICATION_NUMBER]"
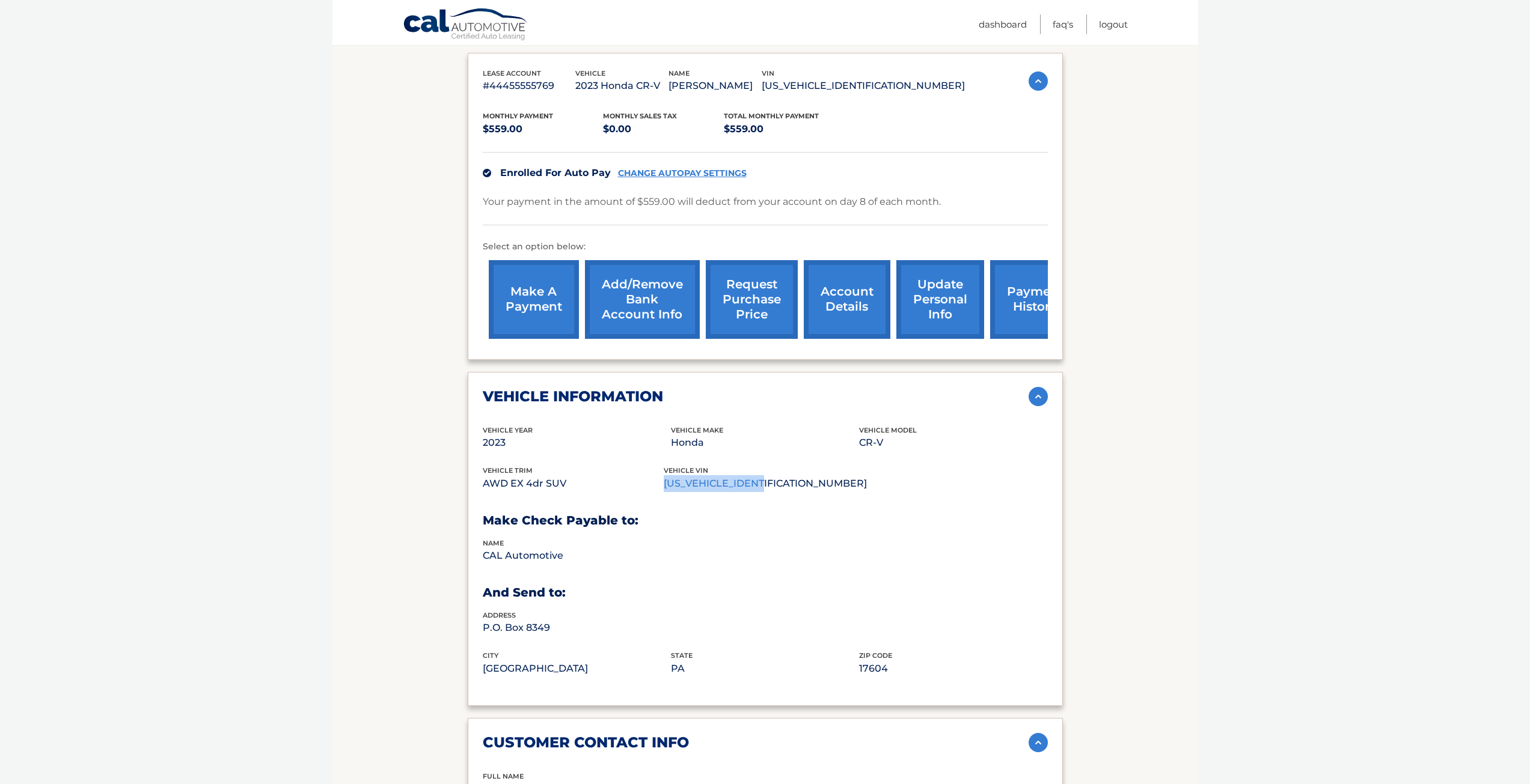
scroll to position [181, 0]
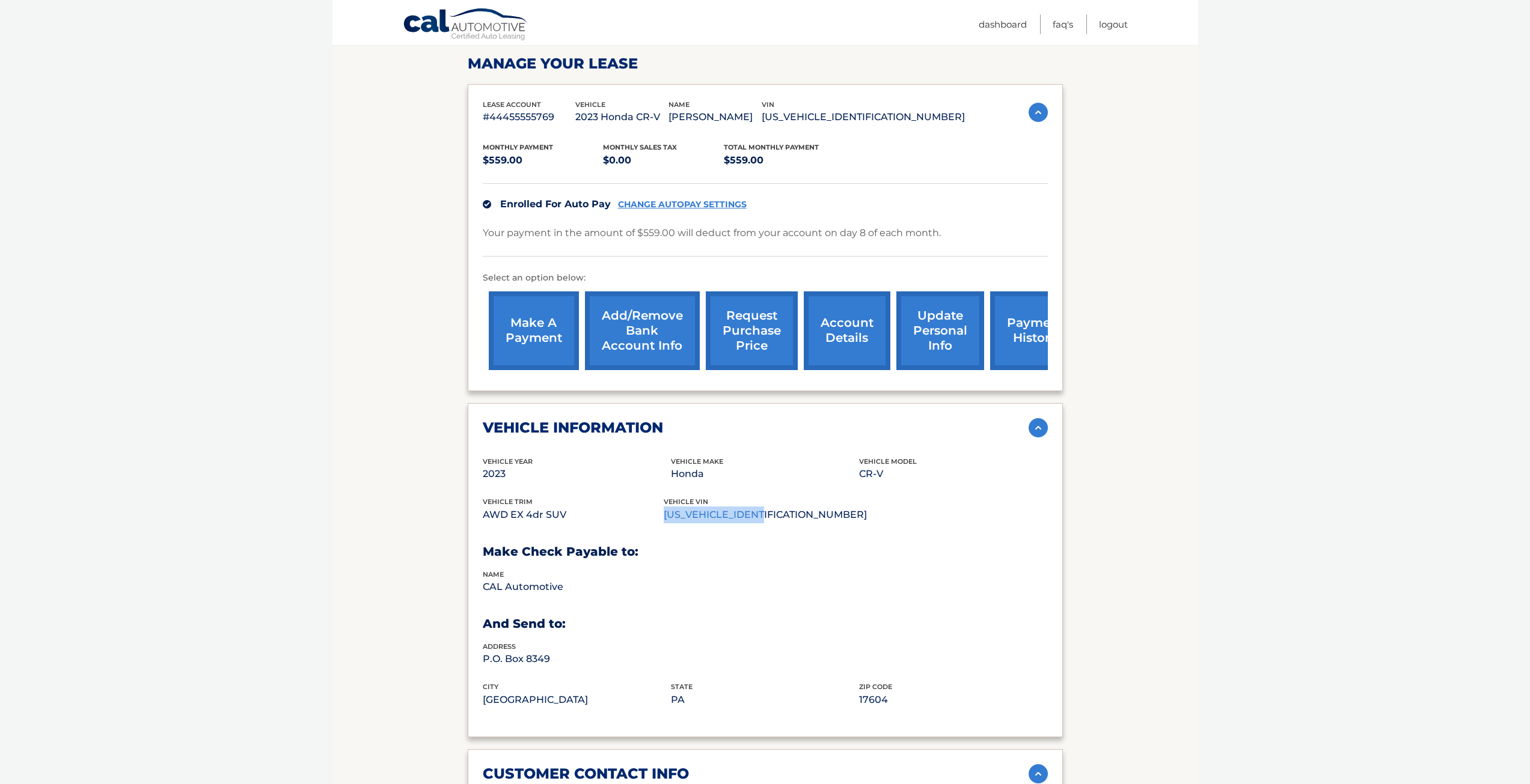
click at [736, 311] on link "request purchase price" at bounding box center [752, 330] width 92 height 79
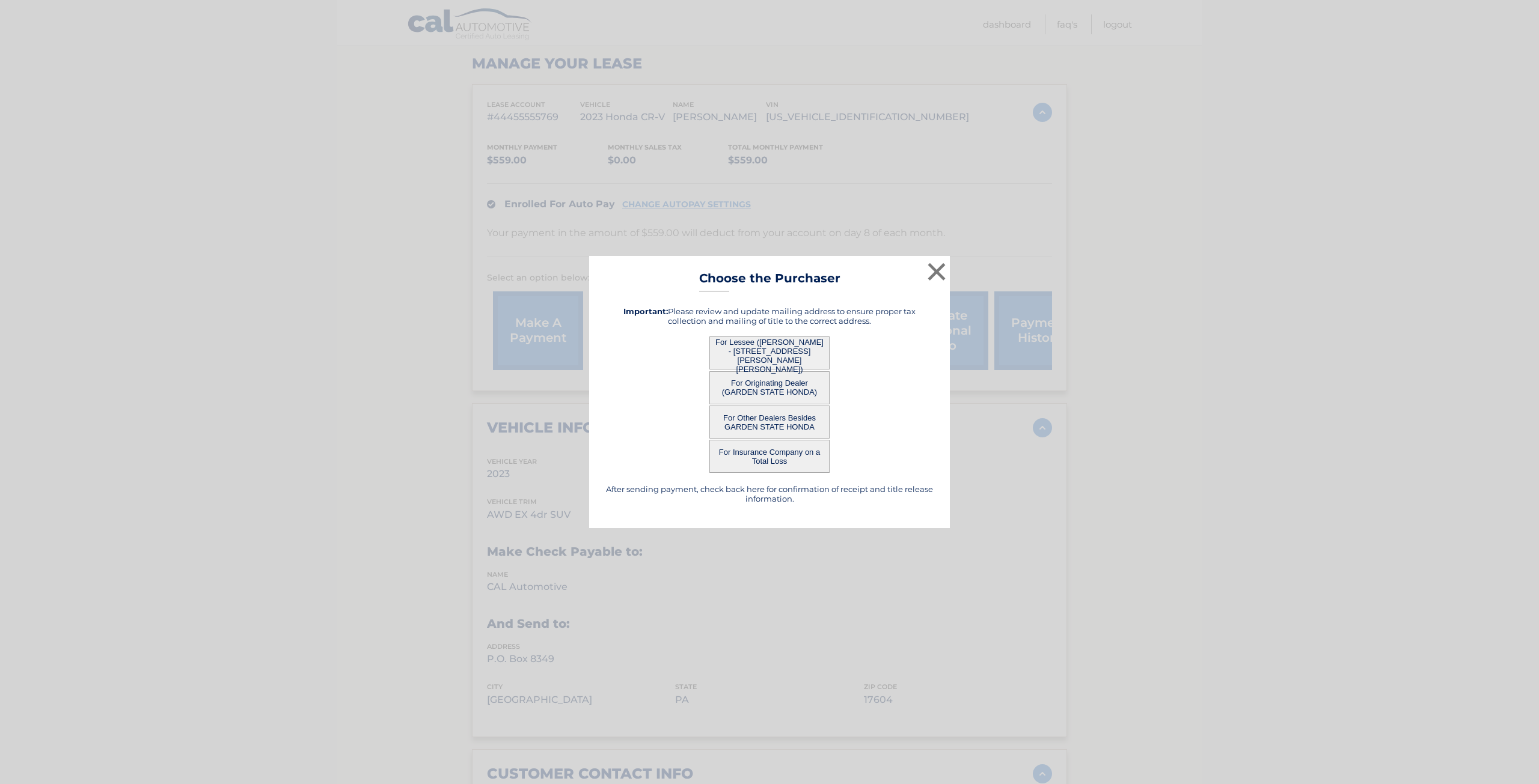
click at [677, 437] on div "For Other Dealers Besides GARDEN STATE HONDA" at bounding box center [769, 422] width 330 height 33
click at [769, 351] on button "For Lessee ([PERSON_NAME] - [STREET_ADDRESS][PERSON_NAME][PERSON_NAME])" at bounding box center [770, 353] width 120 height 33
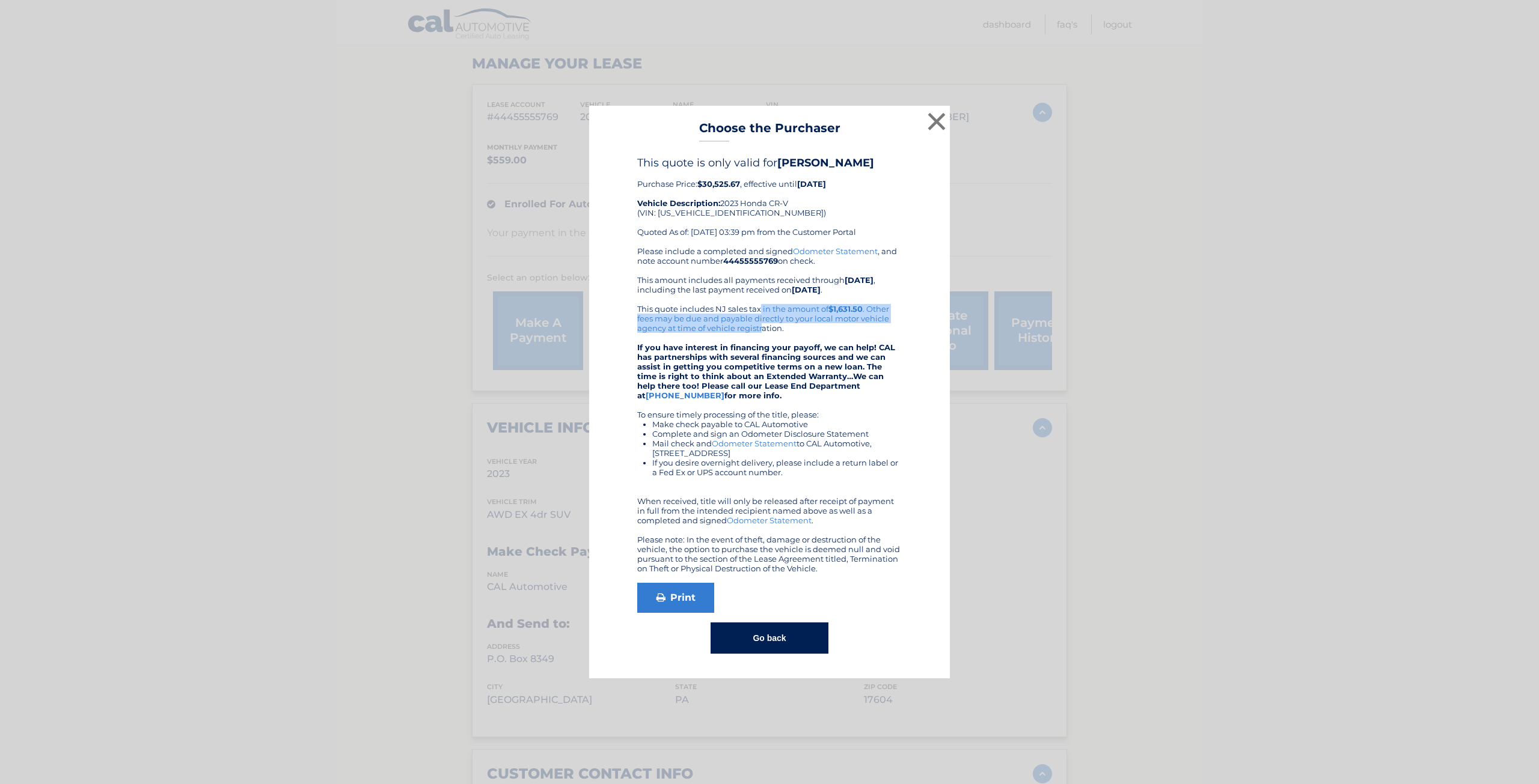
drag, startPoint x: 680, startPoint y: 319, endPoint x: 764, endPoint y: 336, distance: 85.7
click at [764, 336] on div "Please include a completed and signed Odometer Statement , and note account num…" at bounding box center [769, 409] width 265 height 327
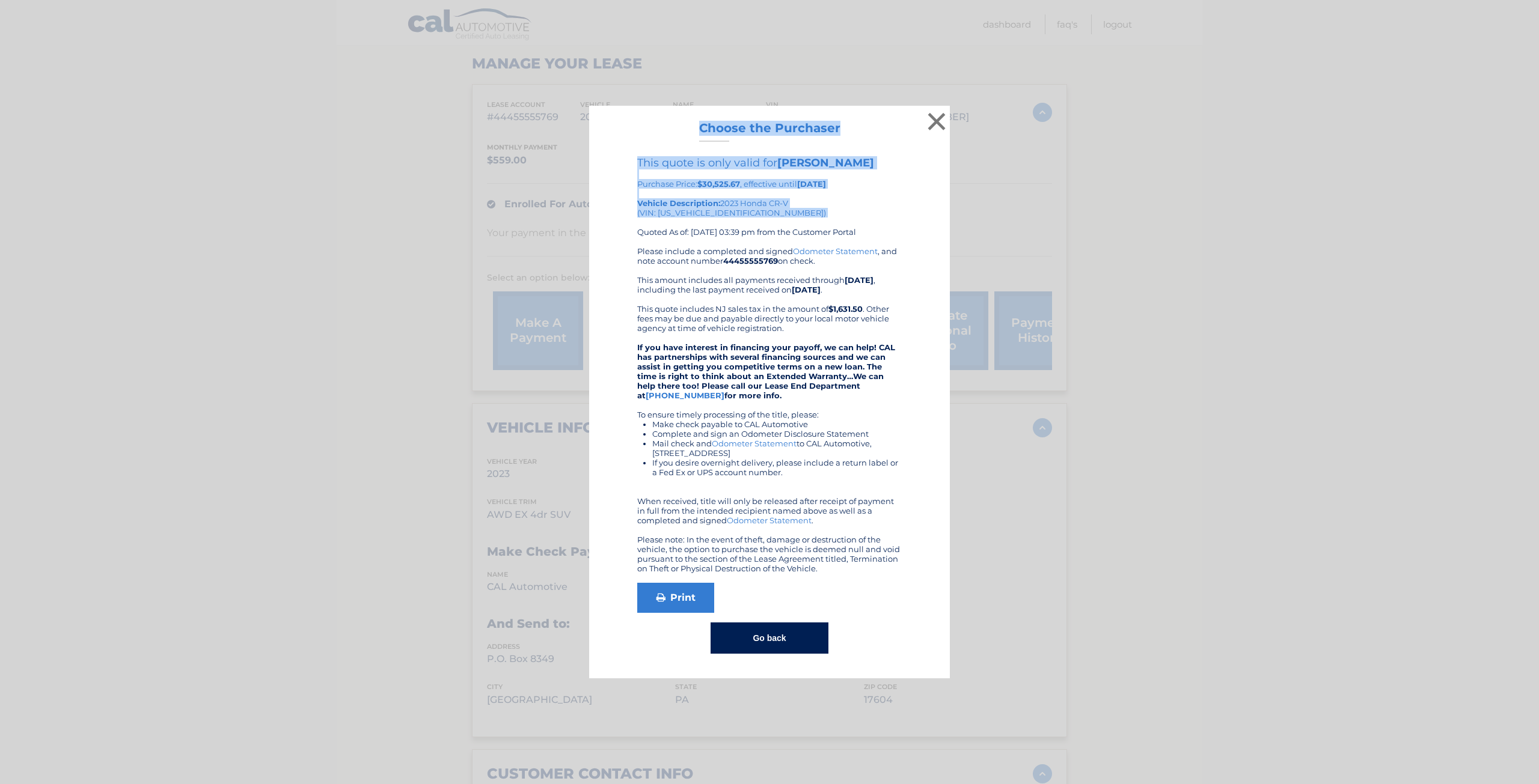
drag, startPoint x: 686, startPoint y: 141, endPoint x: 818, endPoint y: 227, distance: 157.5
click at [818, 227] on div "× Choose the Purchaser Go back to menu After sending payment, check back here f…" at bounding box center [769, 392] width 361 height 573
copy div "Choose the Purchaser Go back to menu After sending payment, check back here for…"
click at [932, 114] on button "×" at bounding box center [937, 120] width 24 height 24
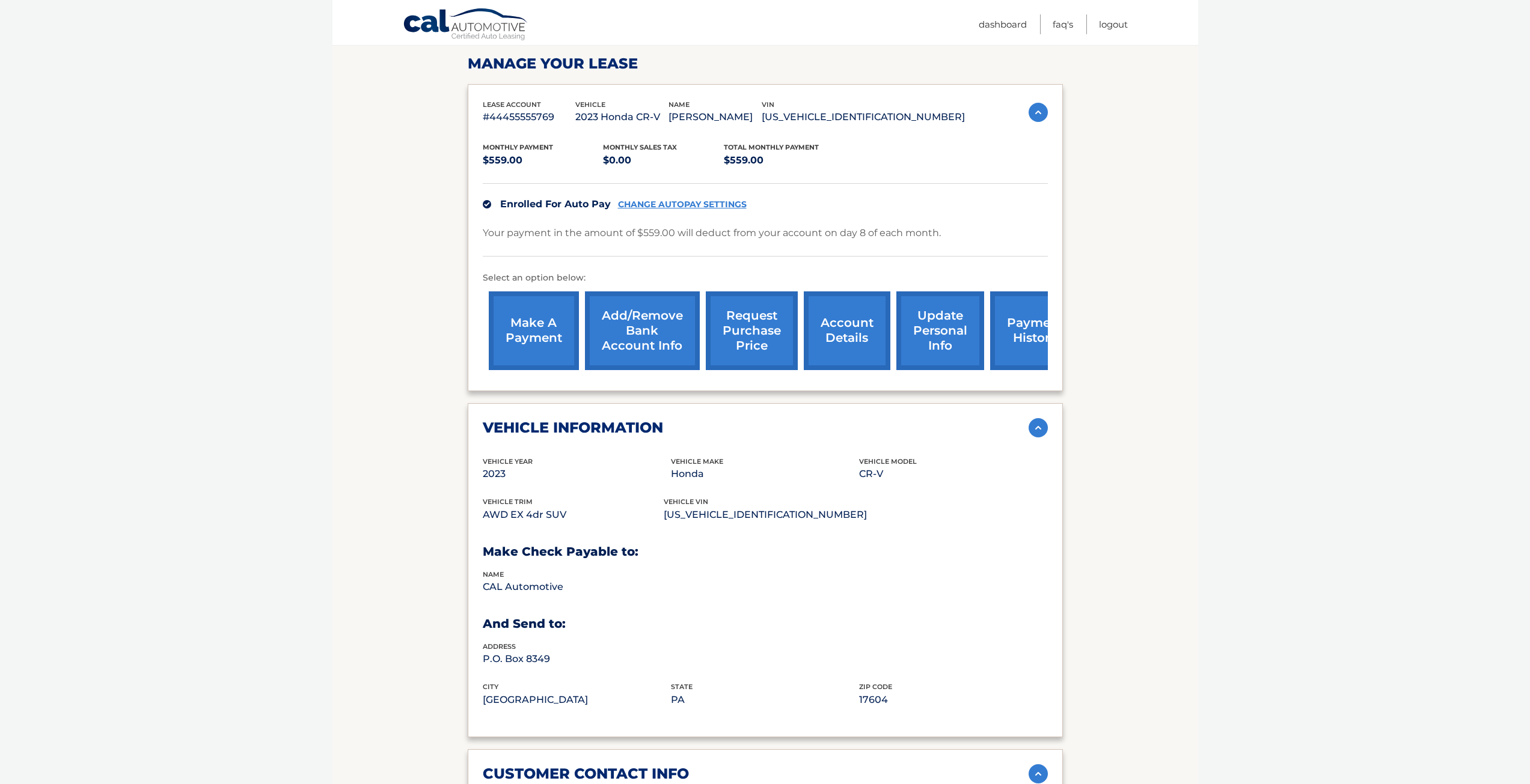
click at [744, 338] on link "request purchase price" at bounding box center [752, 330] width 92 height 79
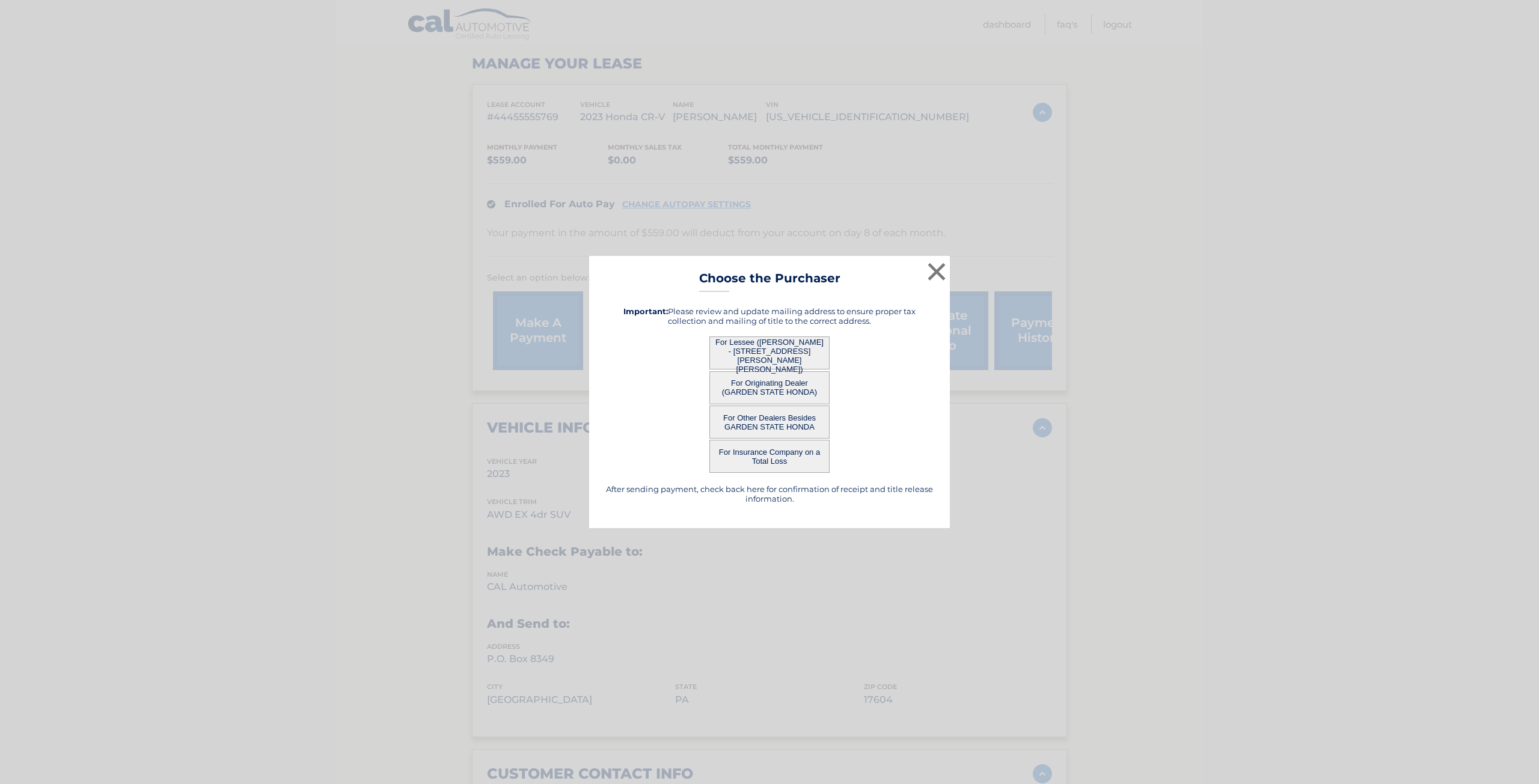
click at [797, 387] on button "For Originating Dealer (GARDEN STATE HONDA)" at bounding box center [770, 387] width 120 height 33
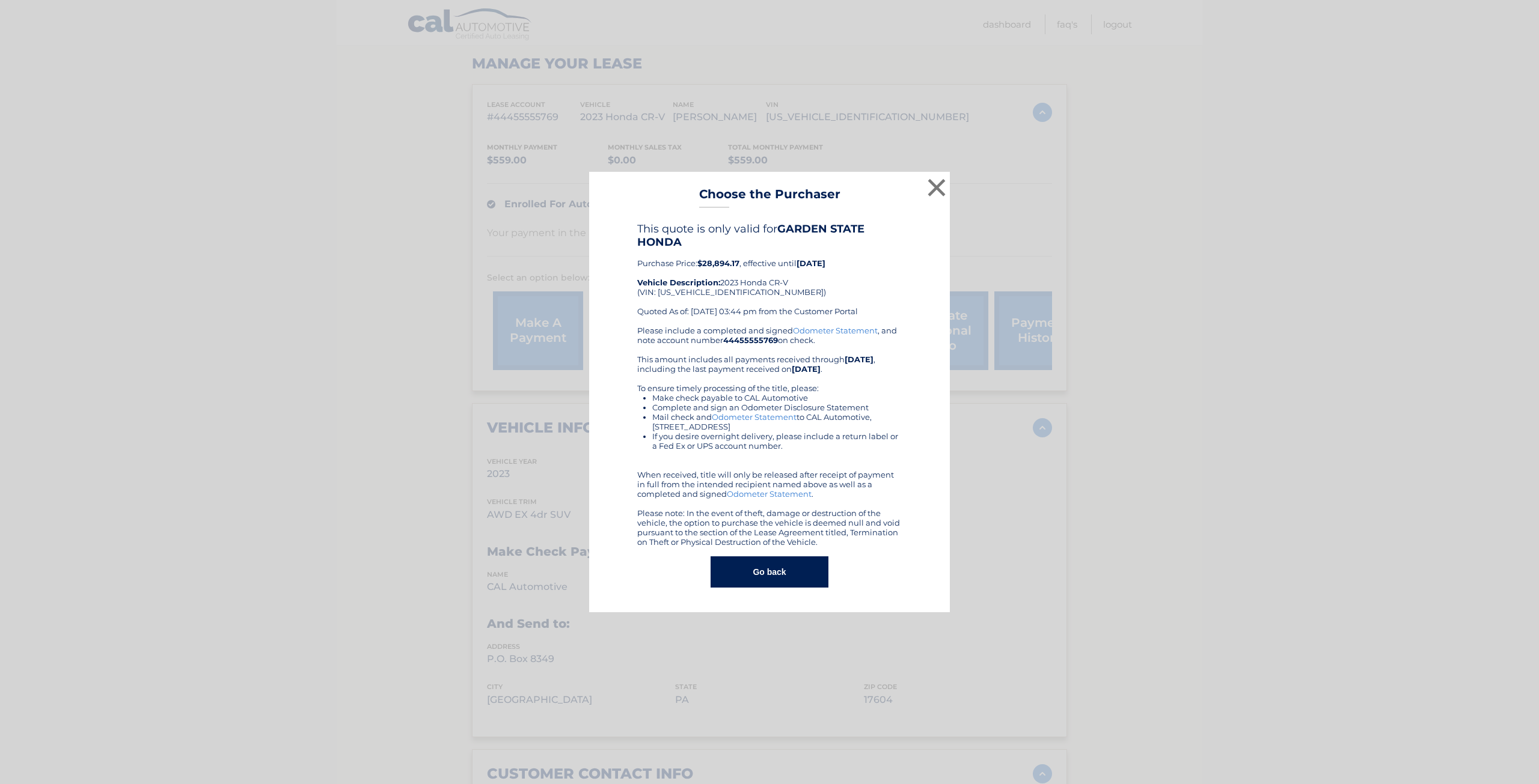
drag, startPoint x: 635, startPoint y: 225, endPoint x: 632, endPoint y: 260, distance: 35.1
click at [634, 255] on div "This quote is only valid for GARDEN STATE HONDA Purchase Price: $28,894.17 , ef…" at bounding box center [769, 405] width 330 height 366
click at [620, 267] on div "This quote is only valid for GARDEN STATE HONDA Purchase Price: $28,894.17 , ef…" at bounding box center [769, 405] width 330 height 366
drag, startPoint x: 637, startPoint y: 267, endPoint x: 633, endPoint y: 276, distance: 9.8
click at [633, 276] on div "This quote is only valid for GARDEN STATE HONDA Purchase Price: $28,894.17 , ef…" at bounding box center [769, 405] width 330 height 366
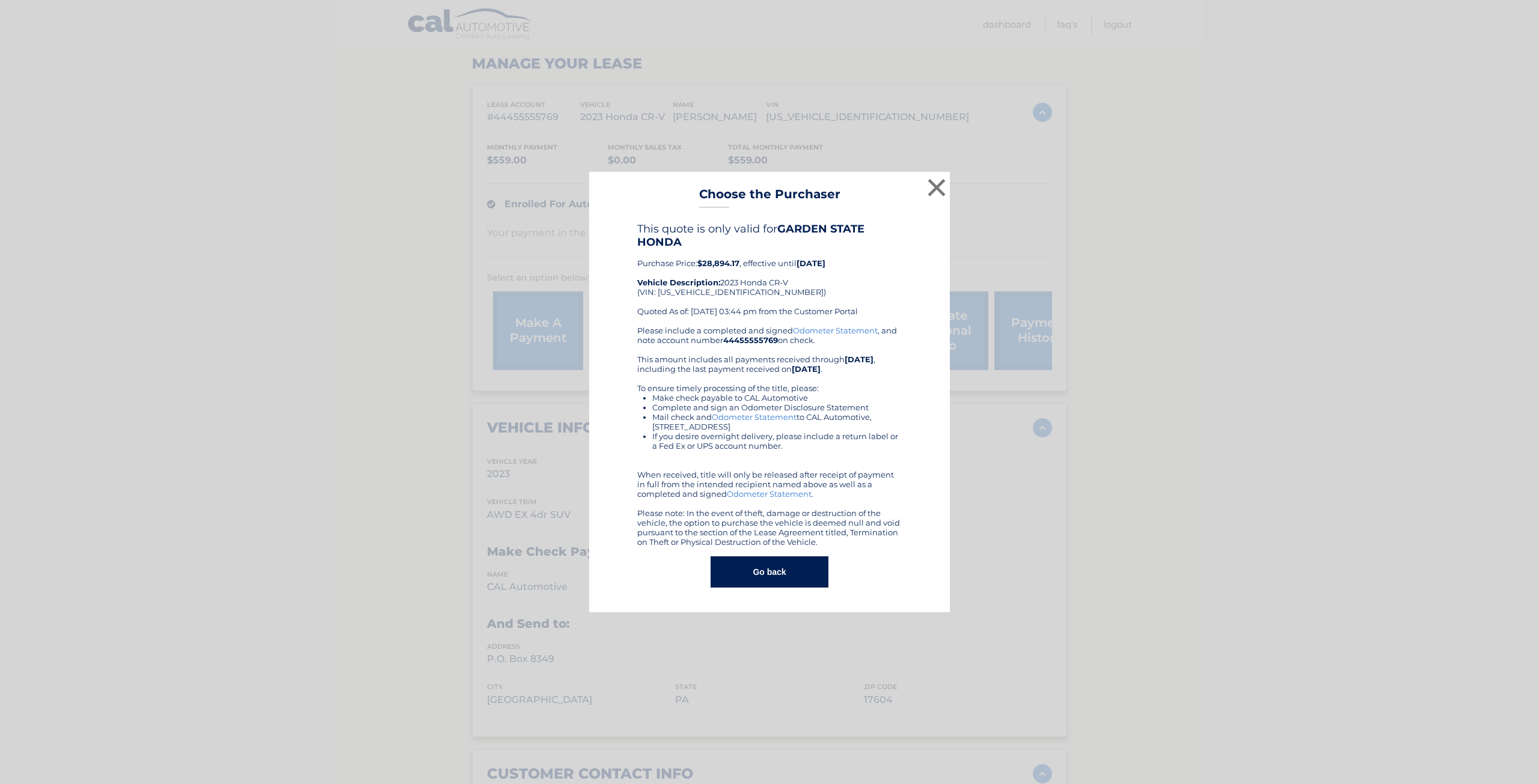
click at [622, 286] on div "This quote is only valid for GARDEN STATE HONDA Purchase Price: $28,894.17 , ef…" at bounding box center [769, 405] width 330 height 366
click at [935, 190] on button "×" at bounding box center [937, 187] width 24 height 24
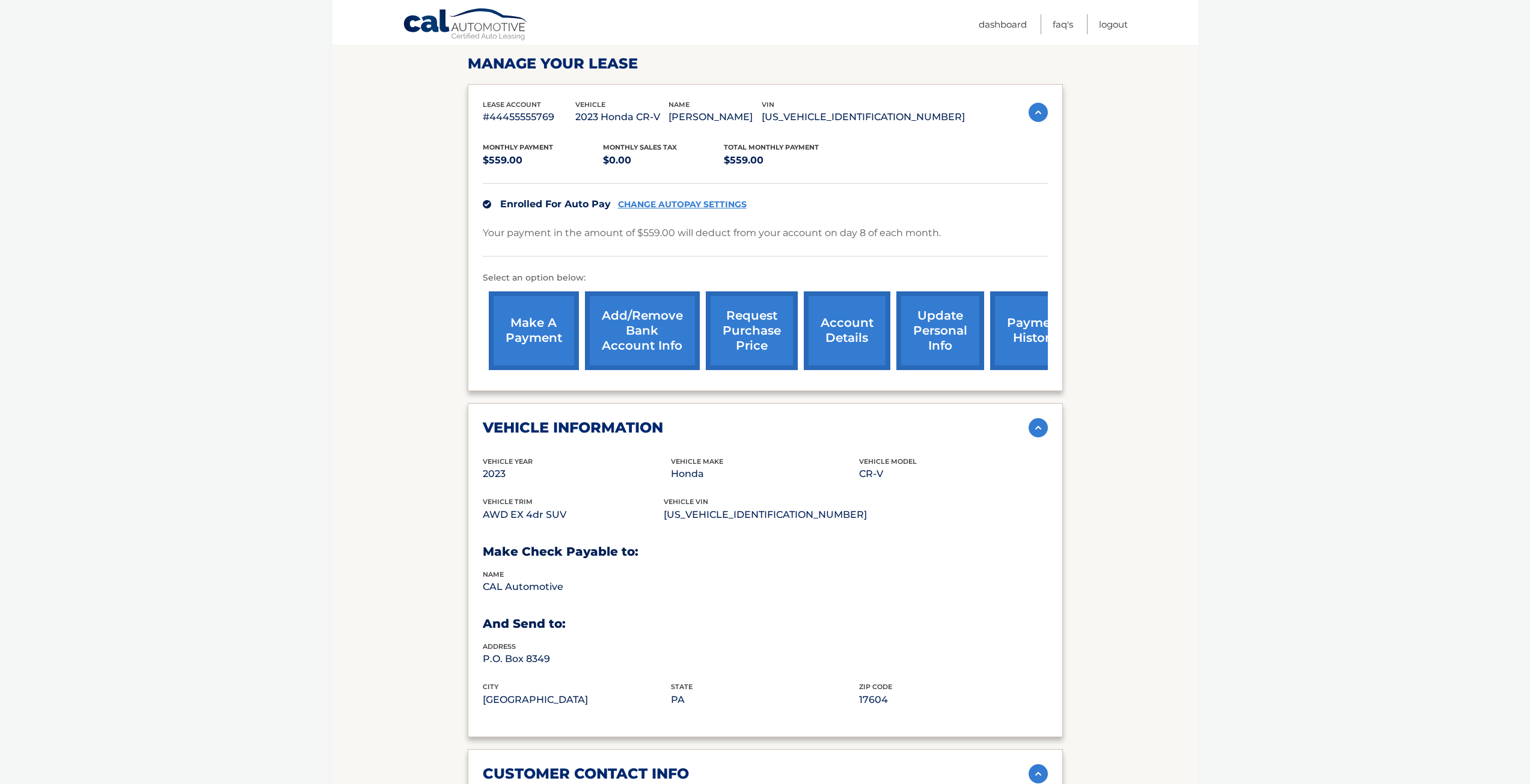
click at [779, 336] on link "request purchase price" at bounding box center [752, 330] width 92 height 79
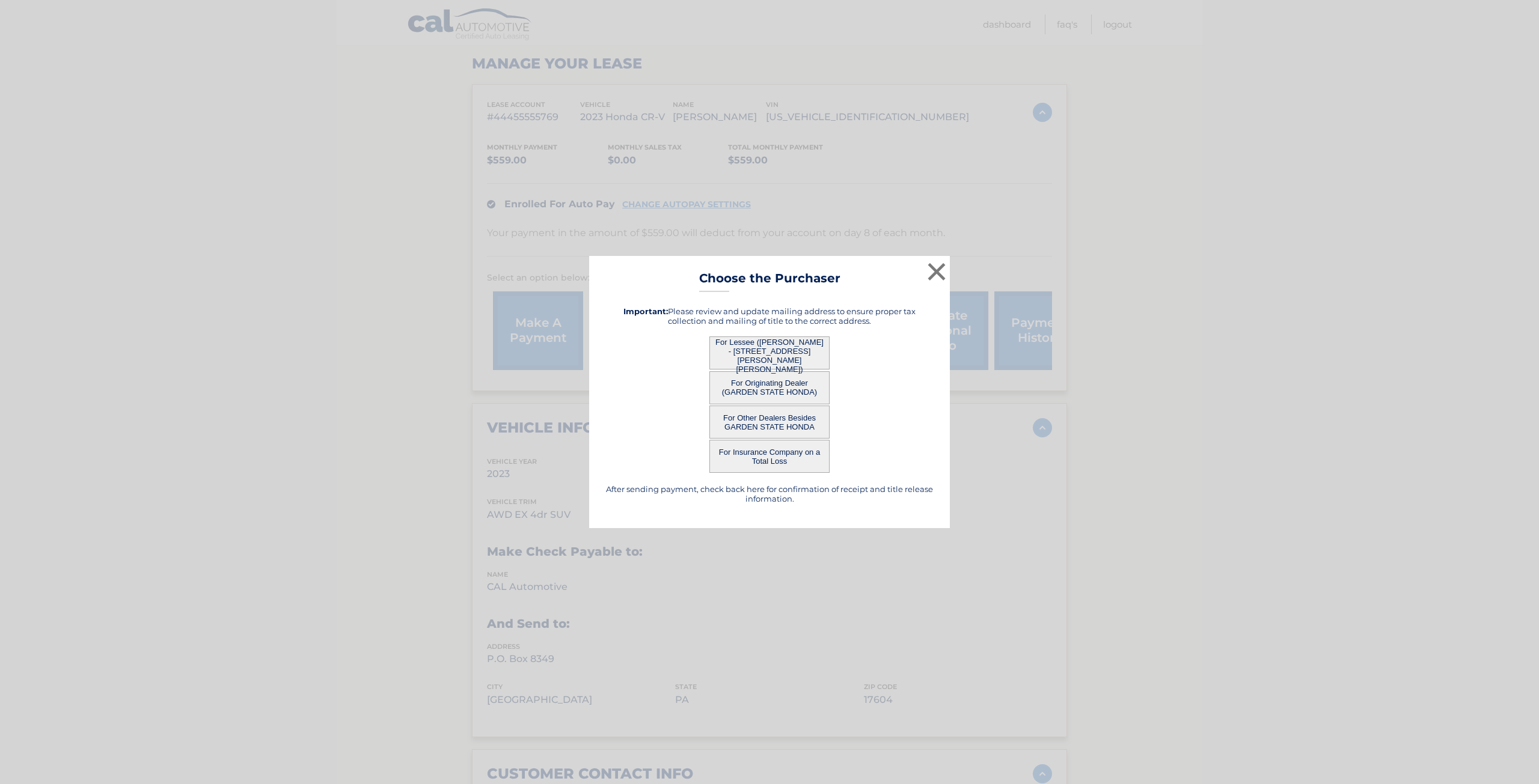
click at [772, 421] on button "For Other Dealers Besides GARDEN STATE HONDA" at bounding box center [770, 422] width 120 height 33
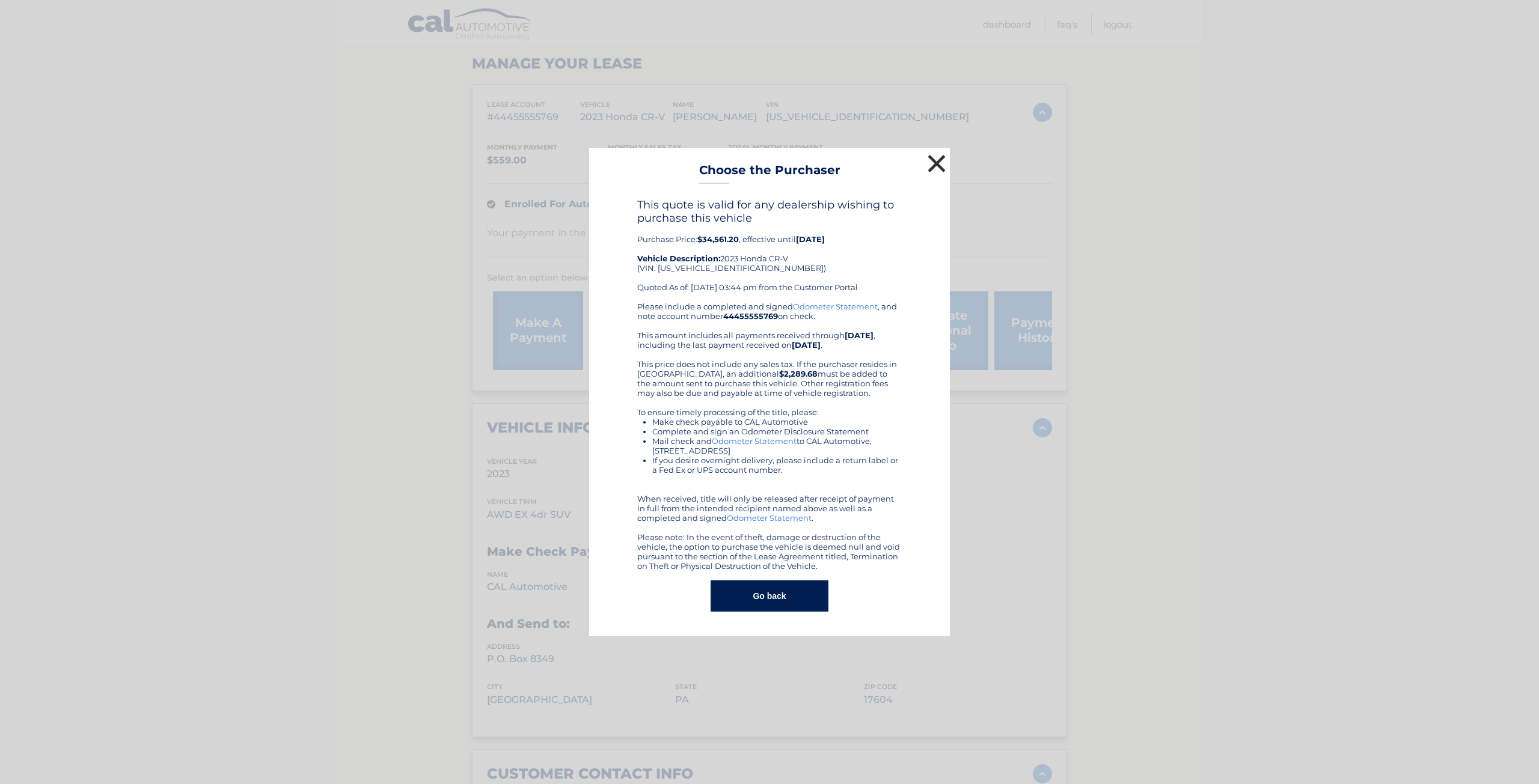
click at [936, 163] on button "×" at bounding box center [937, 163] width 24 height 24
